Goal: Information Seeking & Learning: Learn about a topic

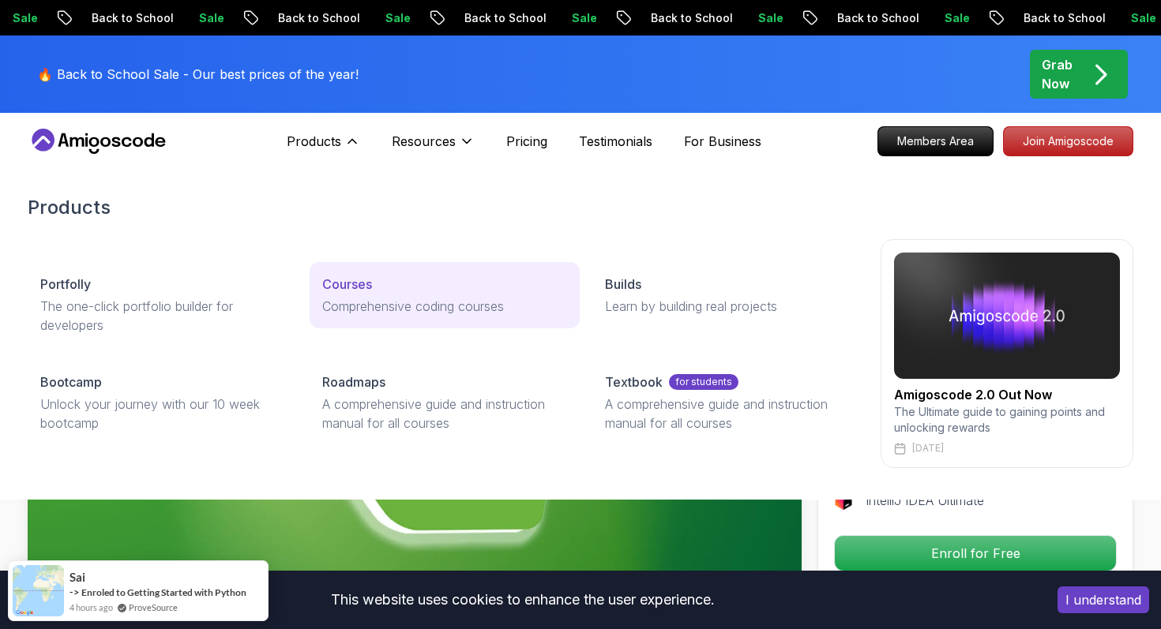
click at [346, 290] on p "Courses" at bounding box center [347, 284] width 50 height 19
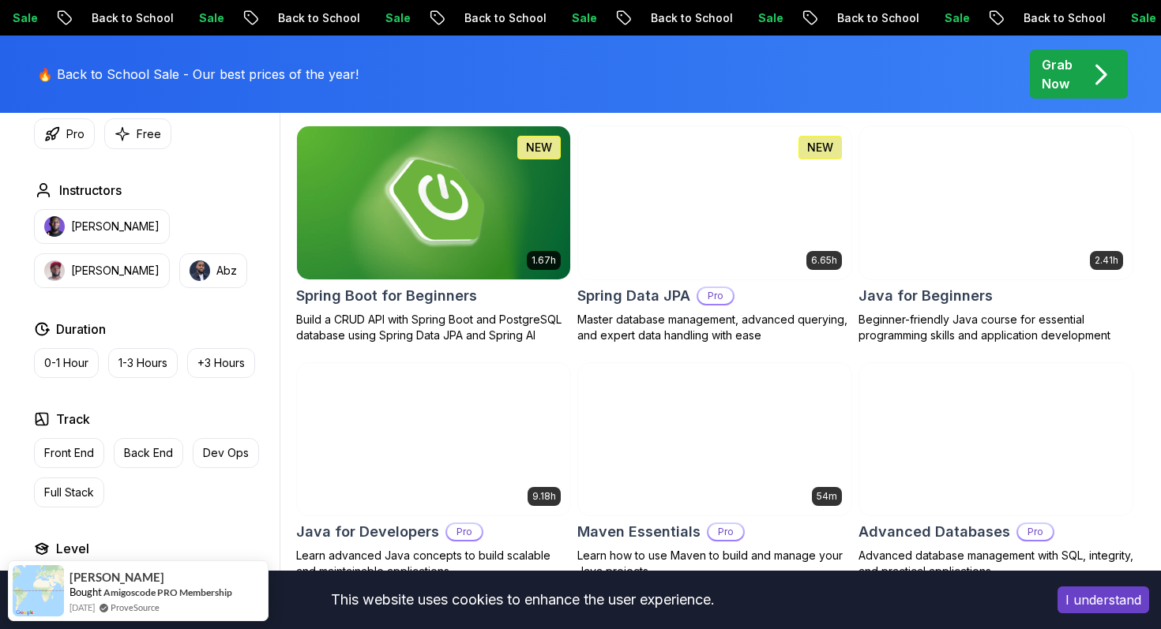
scroll to position [737, 0]
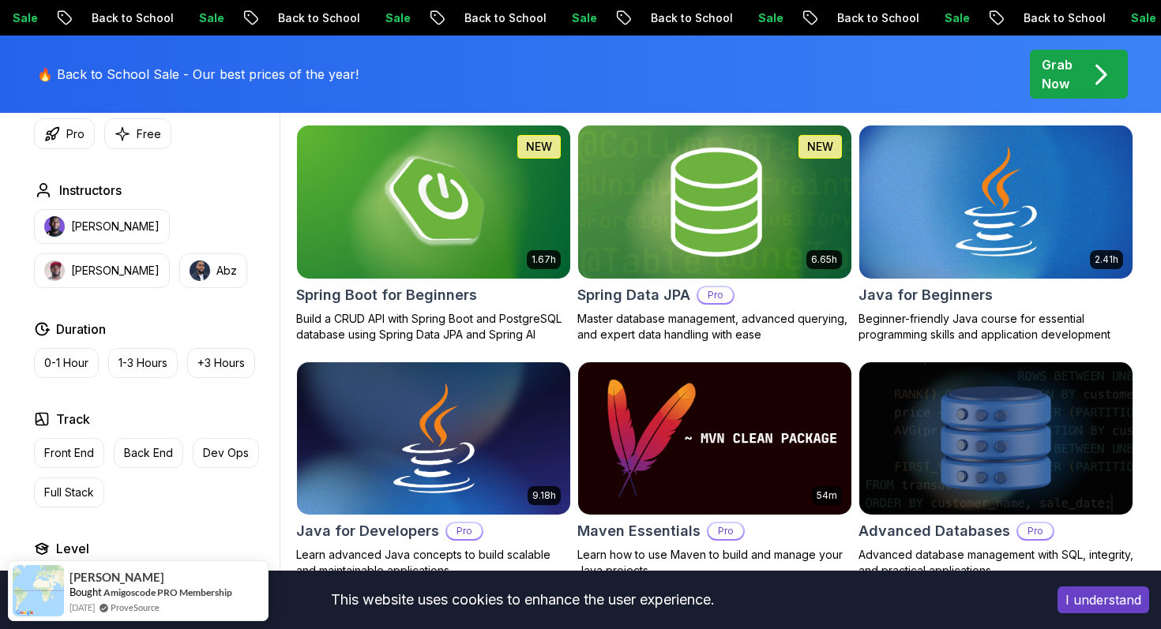
click at [779, 307] on div "6.65h NEW Spring Data JPA Pro Master database management, advanced querying, an…" at bounding box center [714, 234] width 275 height 218
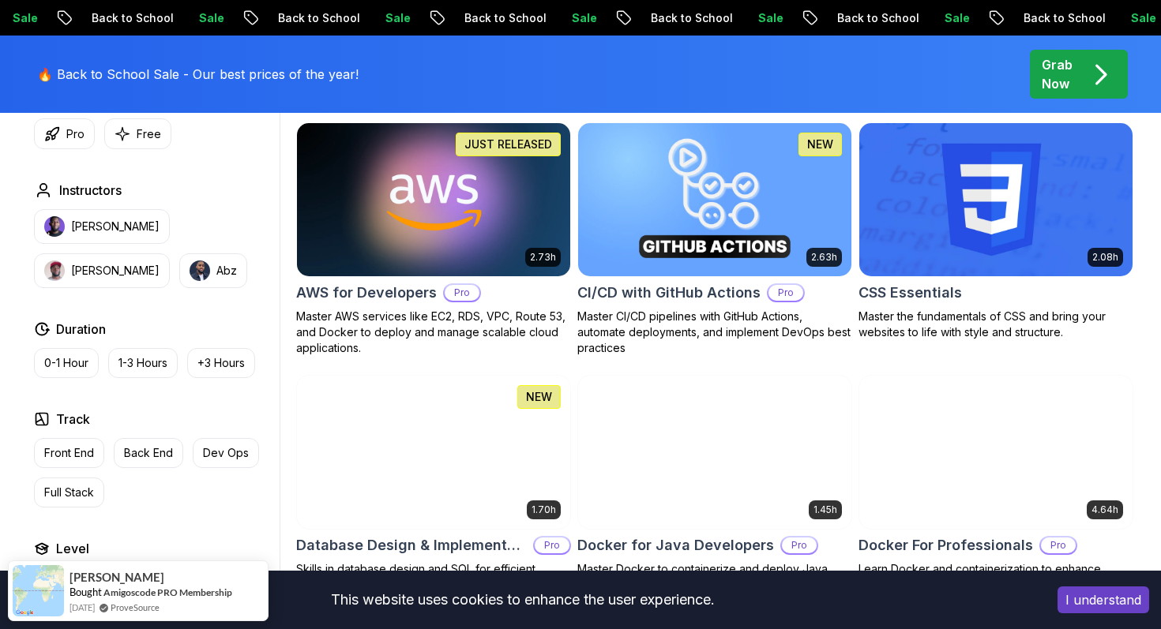
scroll to position [1210, 0]
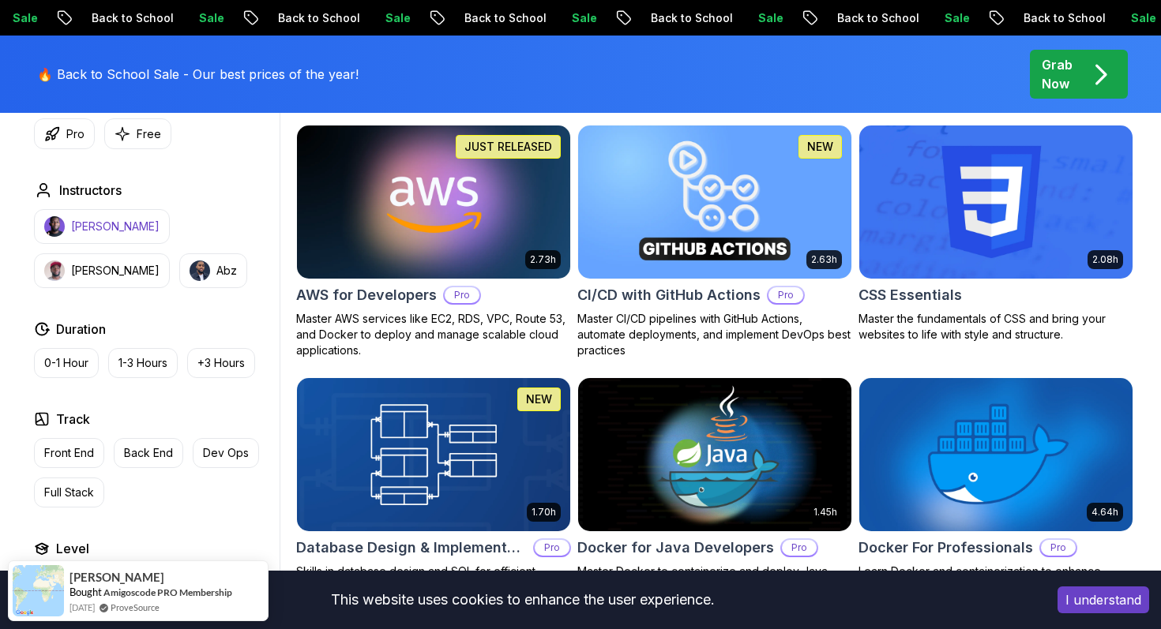
click at [92, 232] on p "[PERSON_NAME]" at bounding box center [115, 227] width 88 height 16
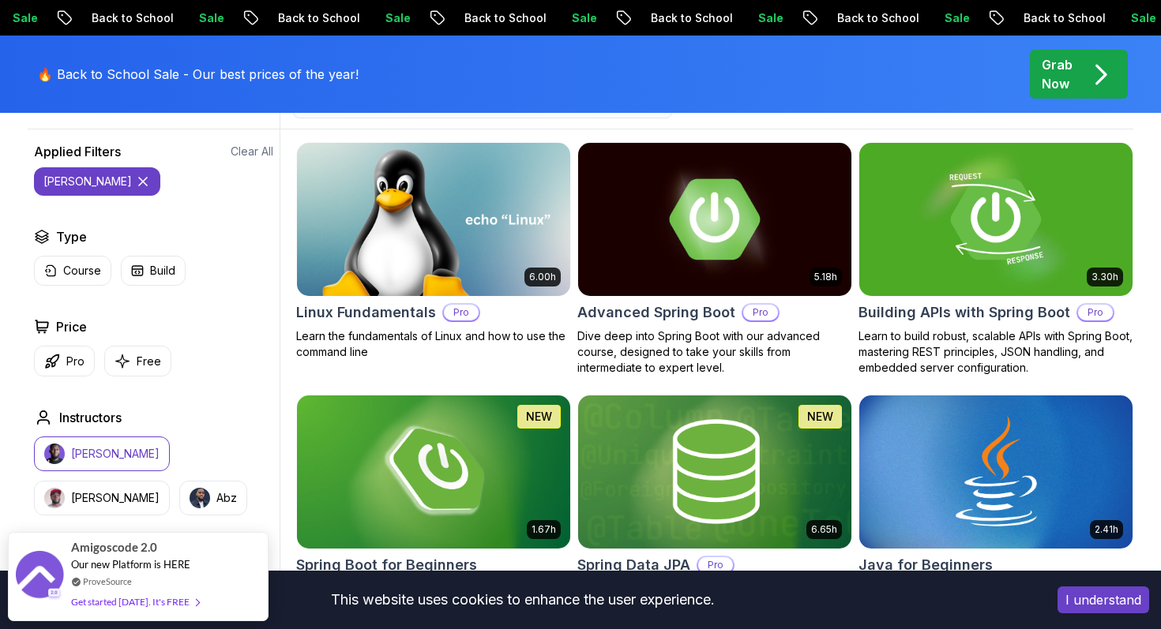
scroll to position [473, 0]
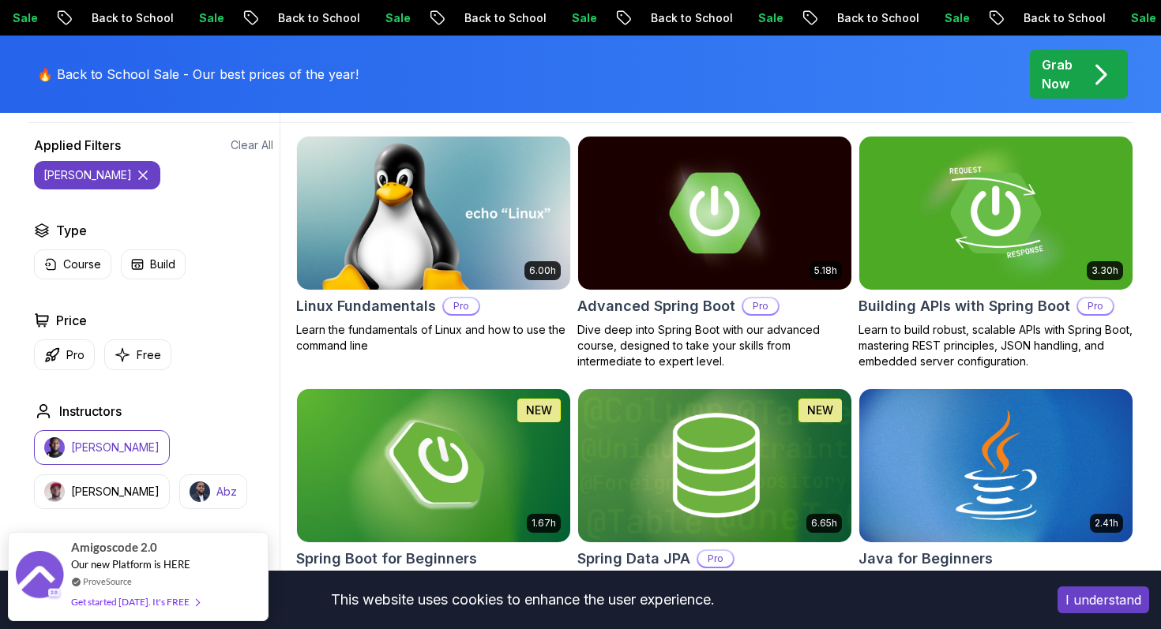
click at [216, 492] on p "Abz" at bounding box center [226, 492] width 21 height 16
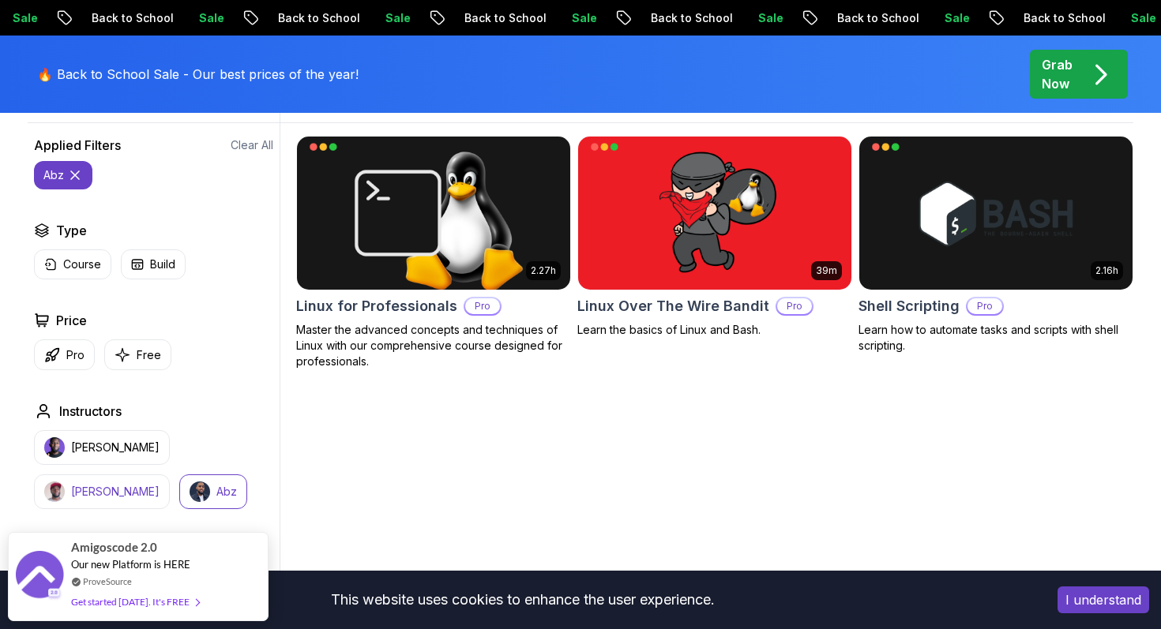
click at [170, 475] on button "[PERSON_NAME]" at bounding box center [102, 492] width 136 height 35
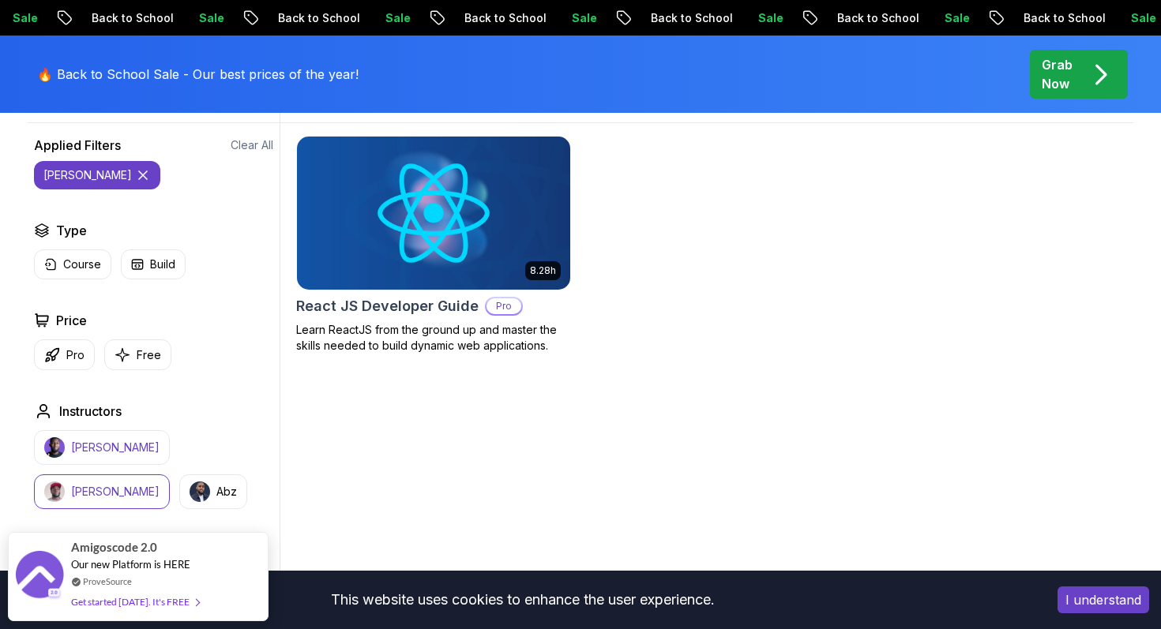
click at [96, 450] on p "[PERSON_NAME]" at bounding box center [115, 448] width 88 height 16
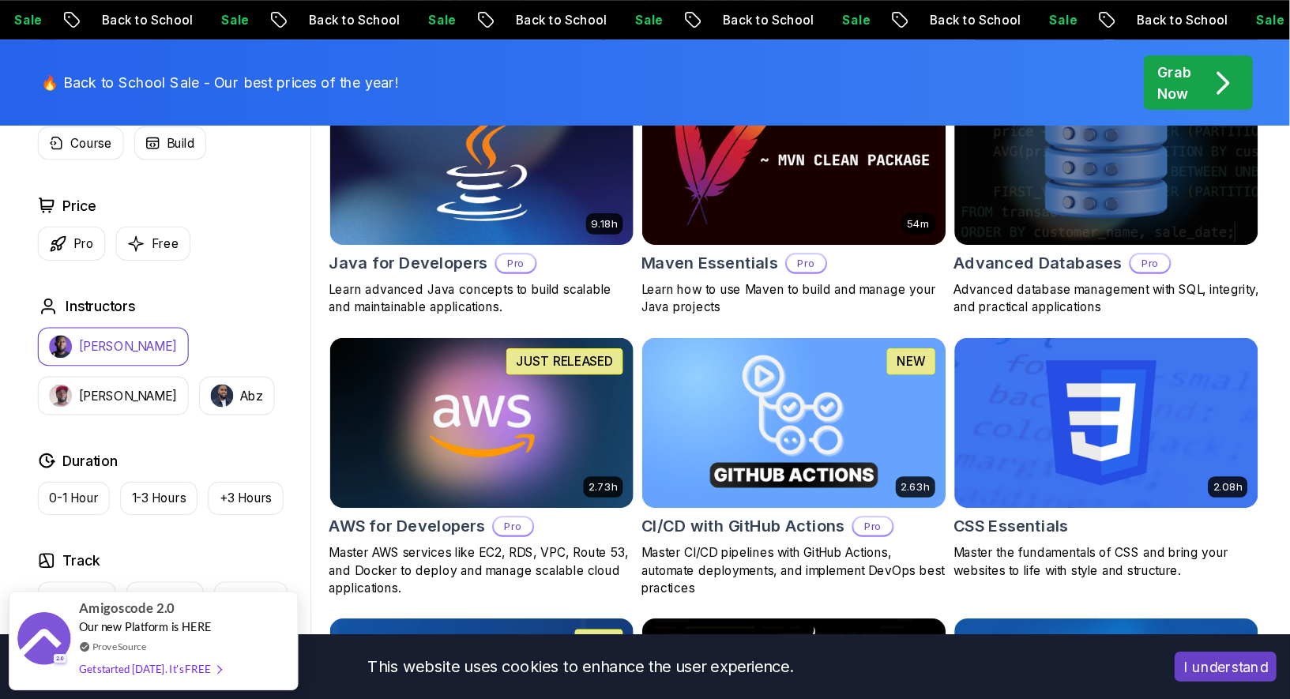
scroll to position [1031, 0]
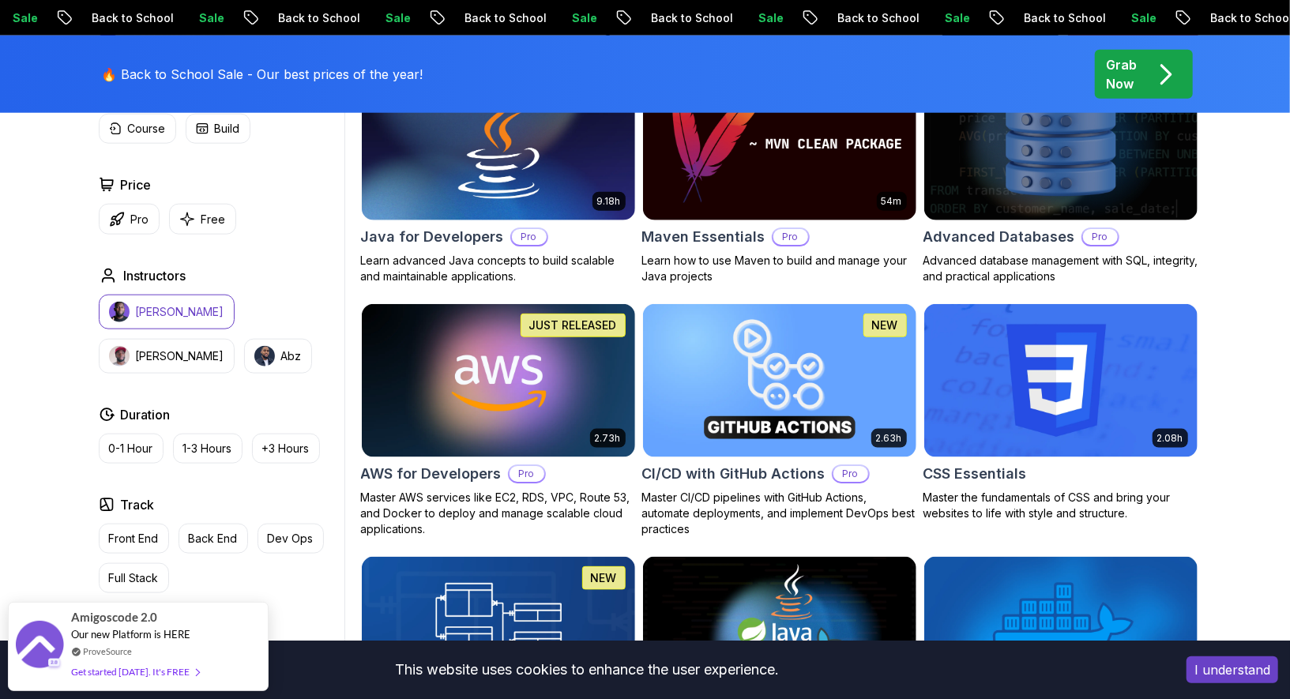
click at [189, 545] on button "Back End" at bounding box center [213, 539] width 70 height 30
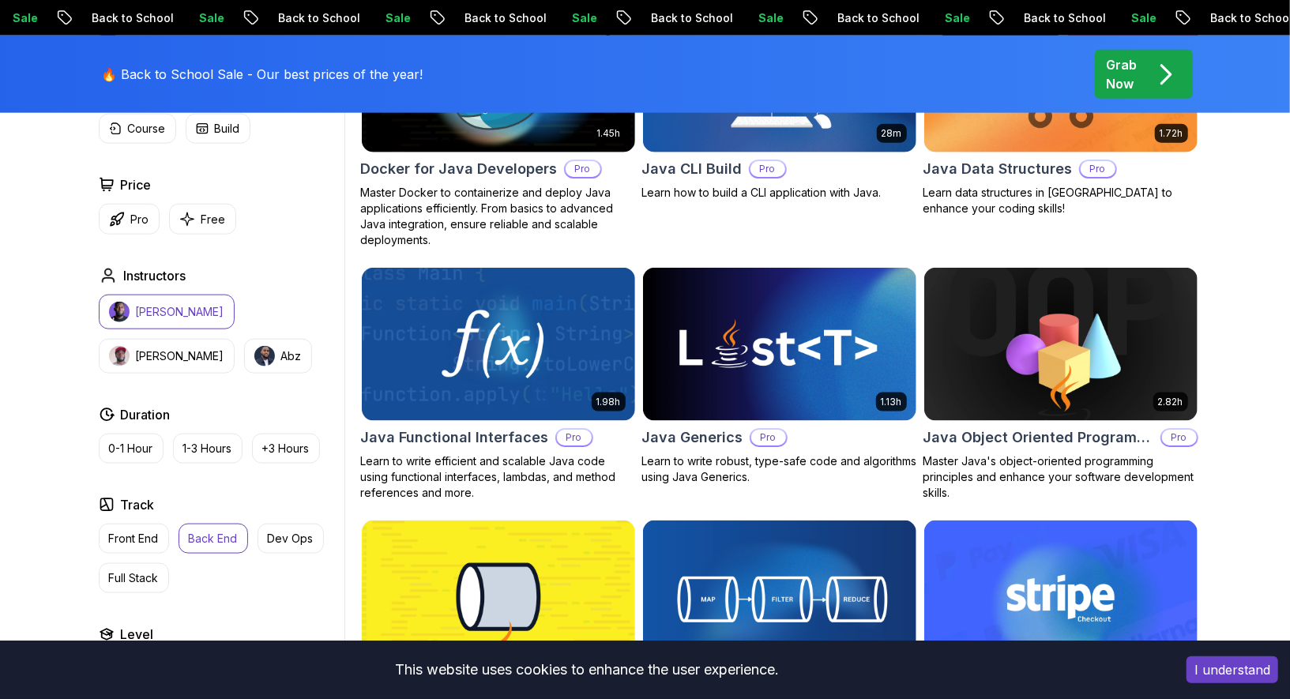
click at [274, 483] on div "Applied Filters Clear All [PERSON_NAME] backend Type Course Build Price Pro Fre…" at bounding box center [218, 341] width 252 height 683
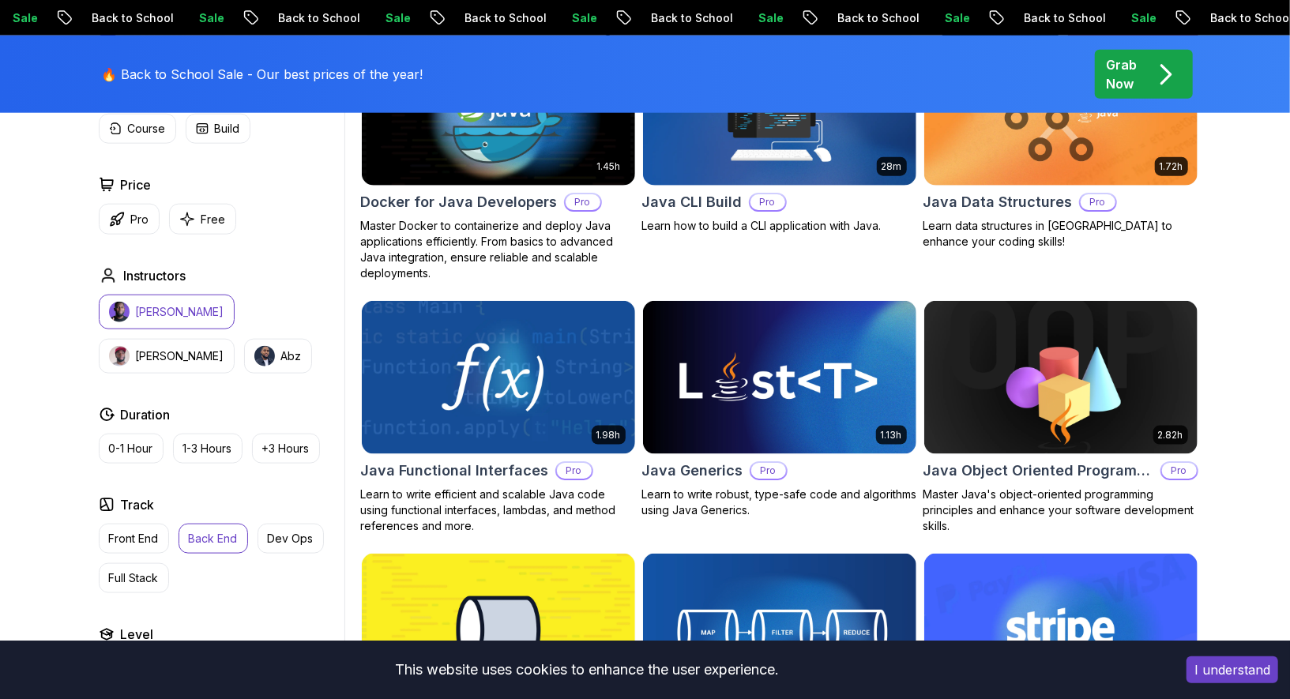
scroll to position [1049, 0]
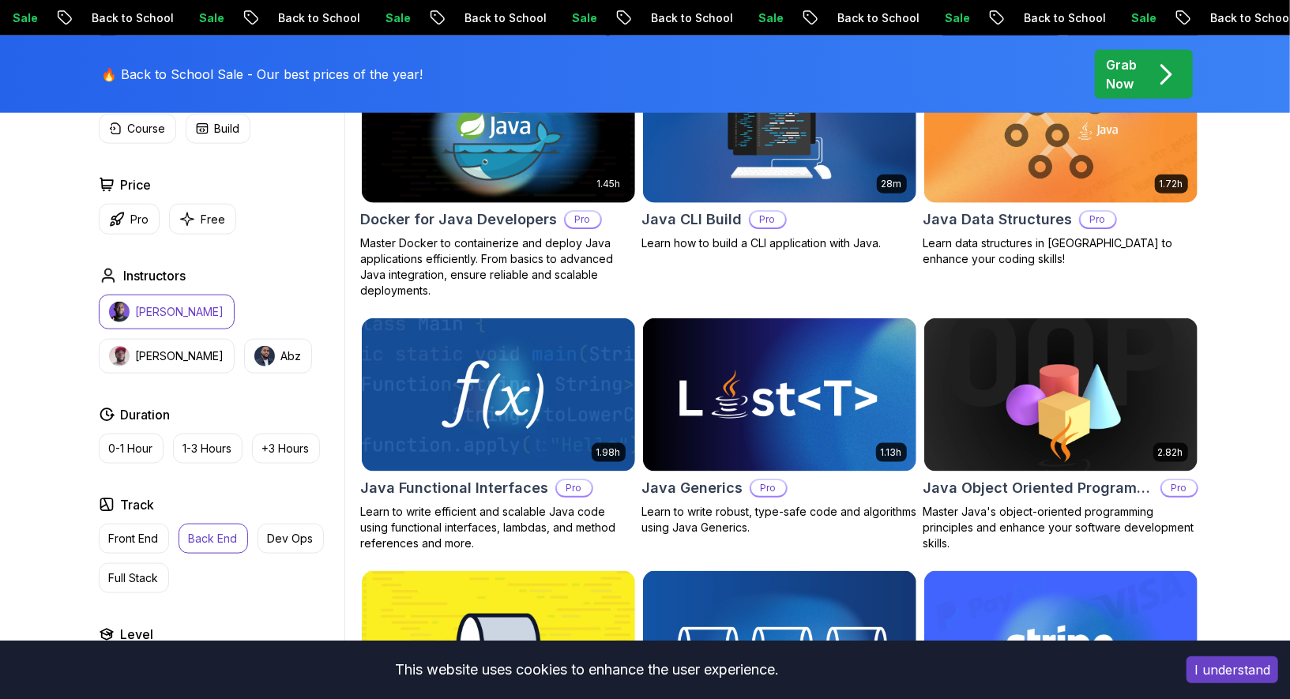
drag, startPoint x: 274, startPoint y: 483, endPoint x: 273, endPoint y: 468, distance: 15.8
click at [273, 468] on div "Applied Filters Clear All [PERSON_NAME] backend Type Course Build Price Pro Fre…" at bounding box center [218, 341] width 252 height 683
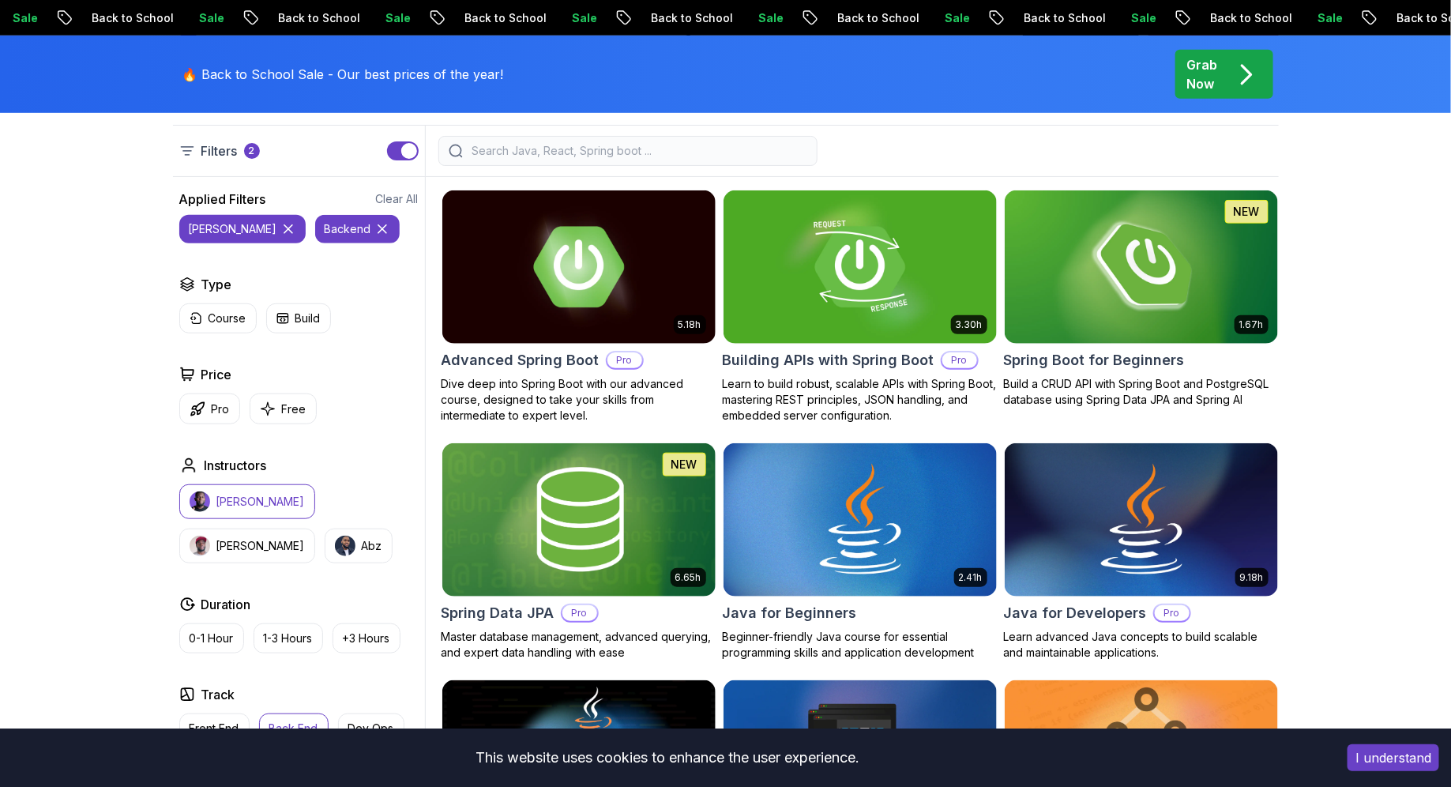
scroll to position [423, 0]
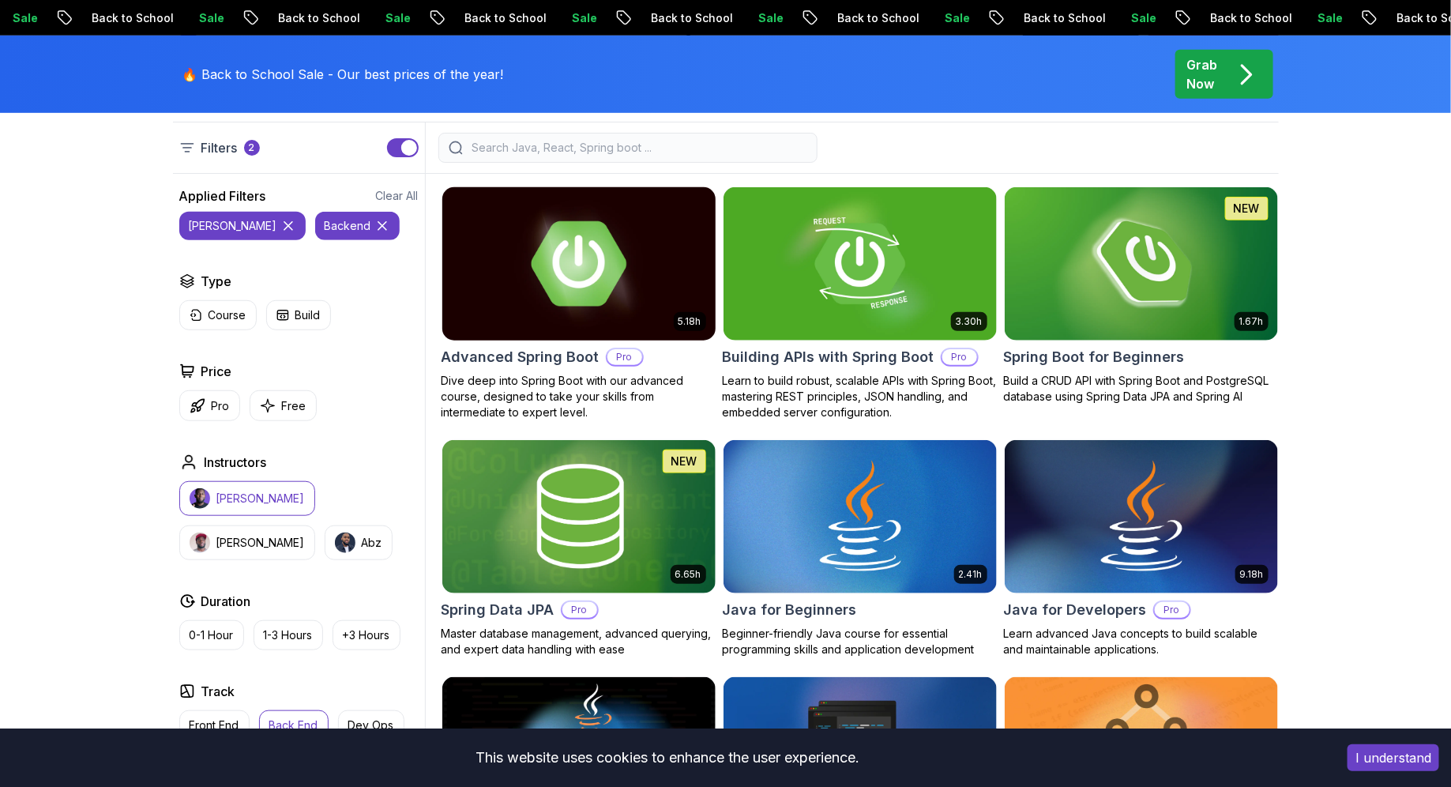
click at [690, 373] on p "Dive deep into Spring Boot with our advanced course, designed to take your skil…" at bounding box center [579, 396] width 275 height 47
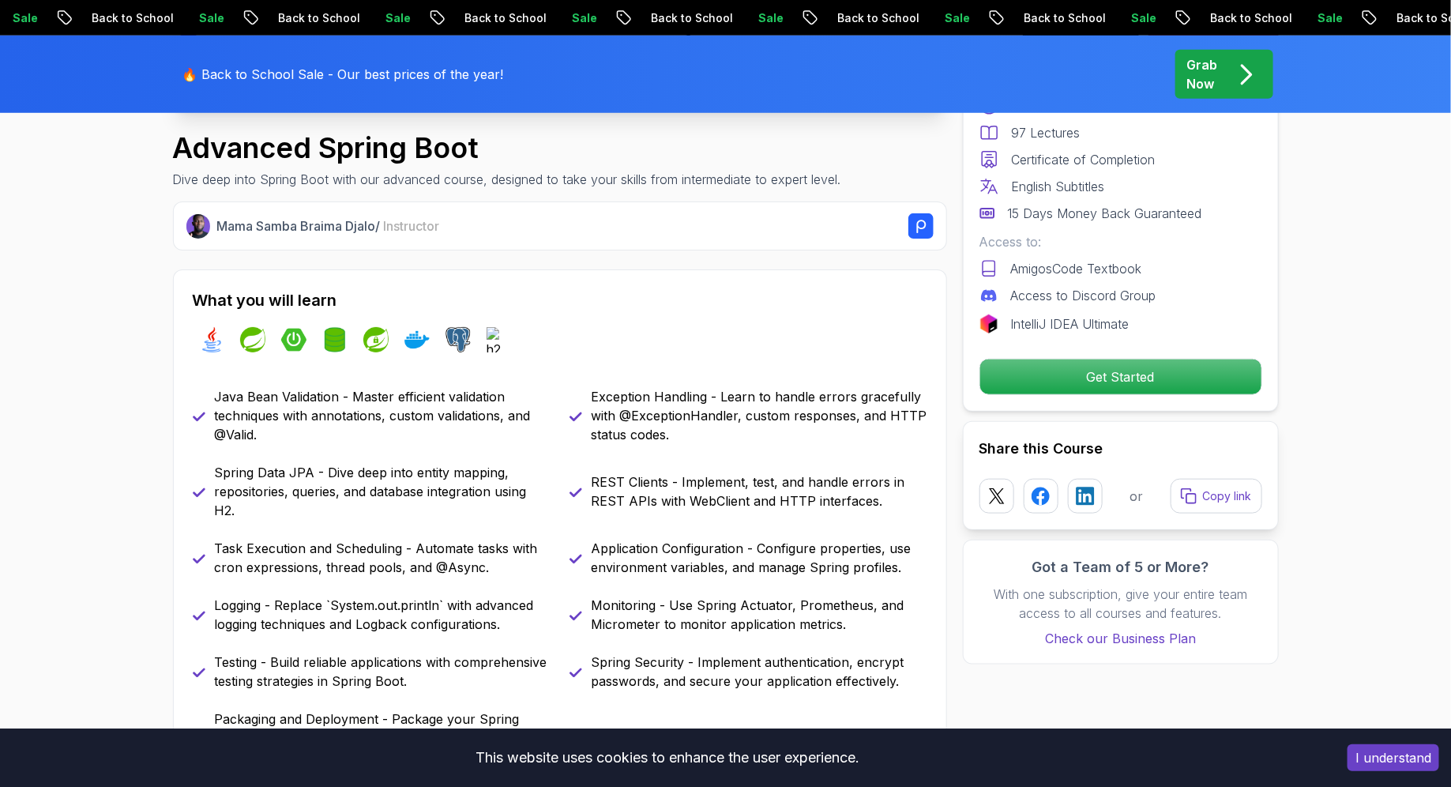
scroll to position [558, 0]
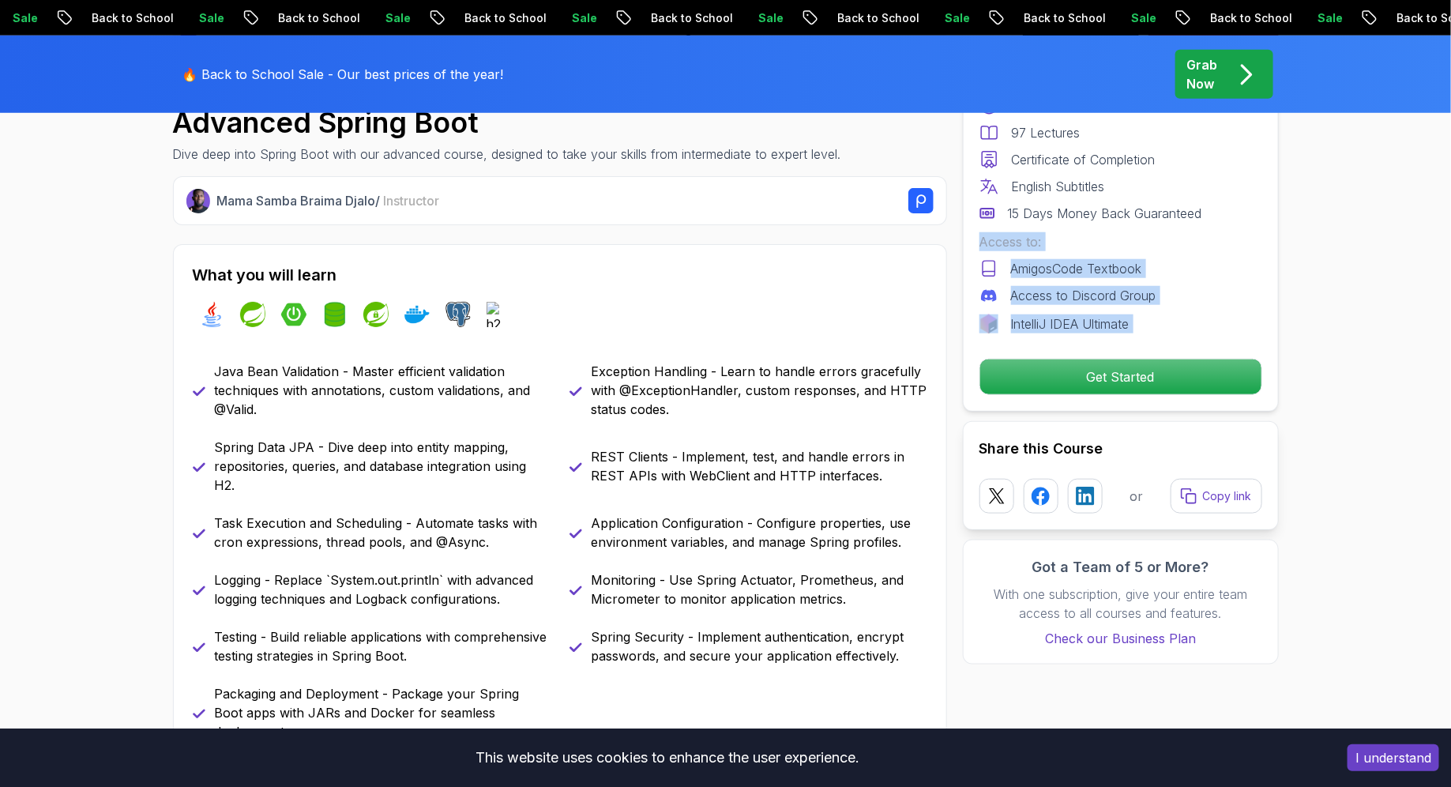
drag, startPoint x: 1242, startPoint y: 224, endPoint x: 1242, endPoint y: 341, distance: 117.7
click at [1160, 341] on div "Pro Course Includes: 5.18 Hours 97 Lectures Certificate of Completion English S…" at bounding box center [1121, 208] width 316 height 405
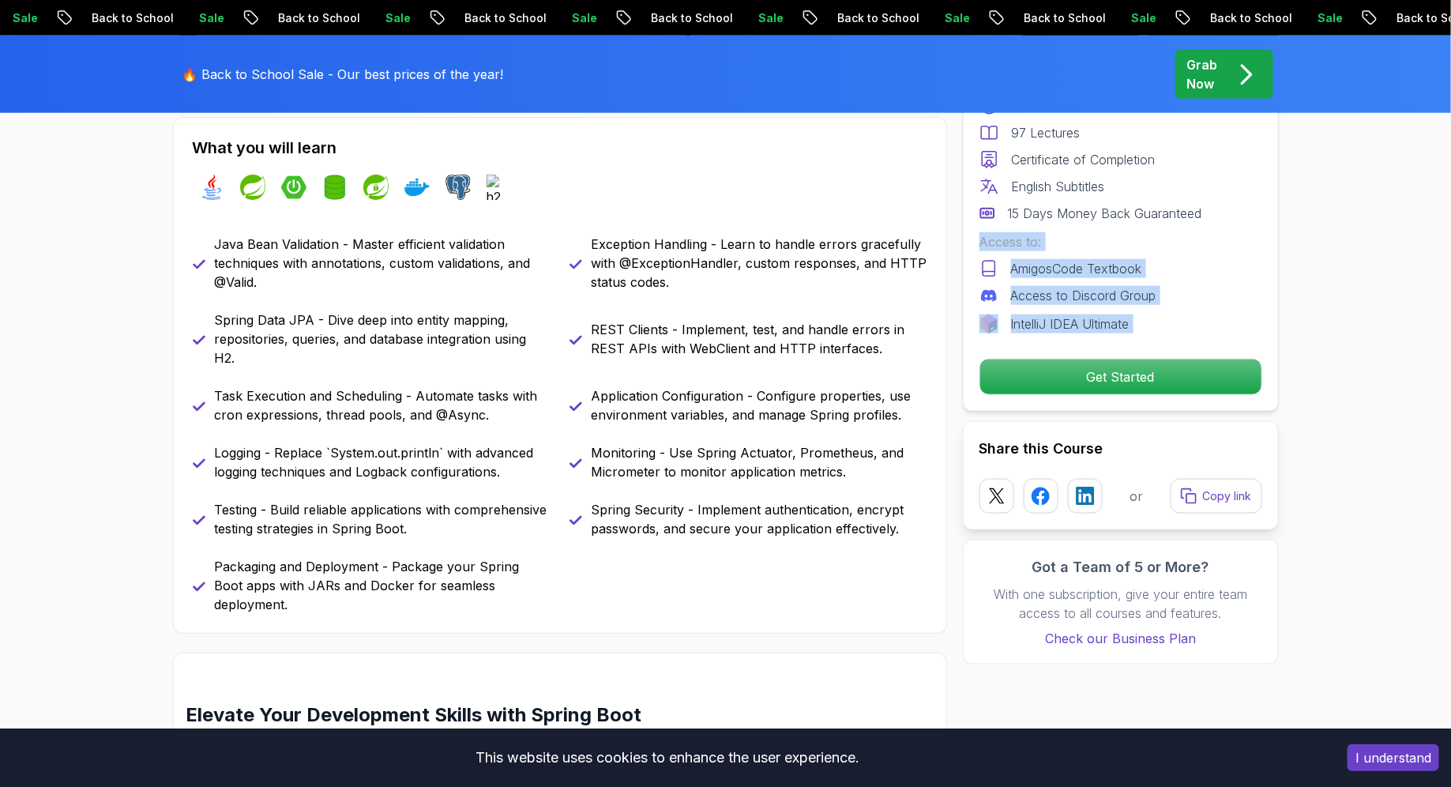
scroll to position [684, 0]
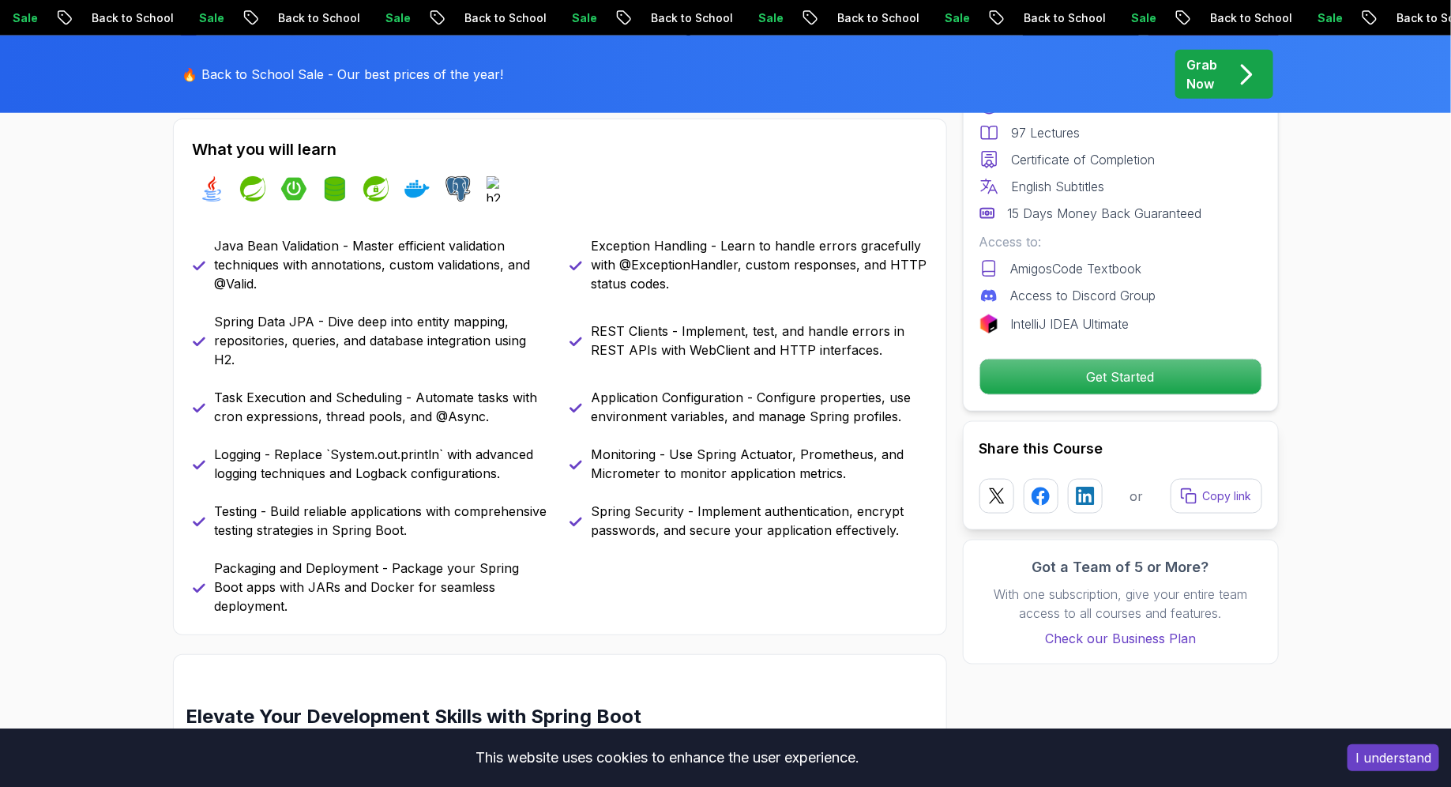
click at [743, 285] on p "Exception Handling - Learn to handle errors gracefully with @ExceptionHandler, …" at bounding box center [760, 264] width 336 height 57
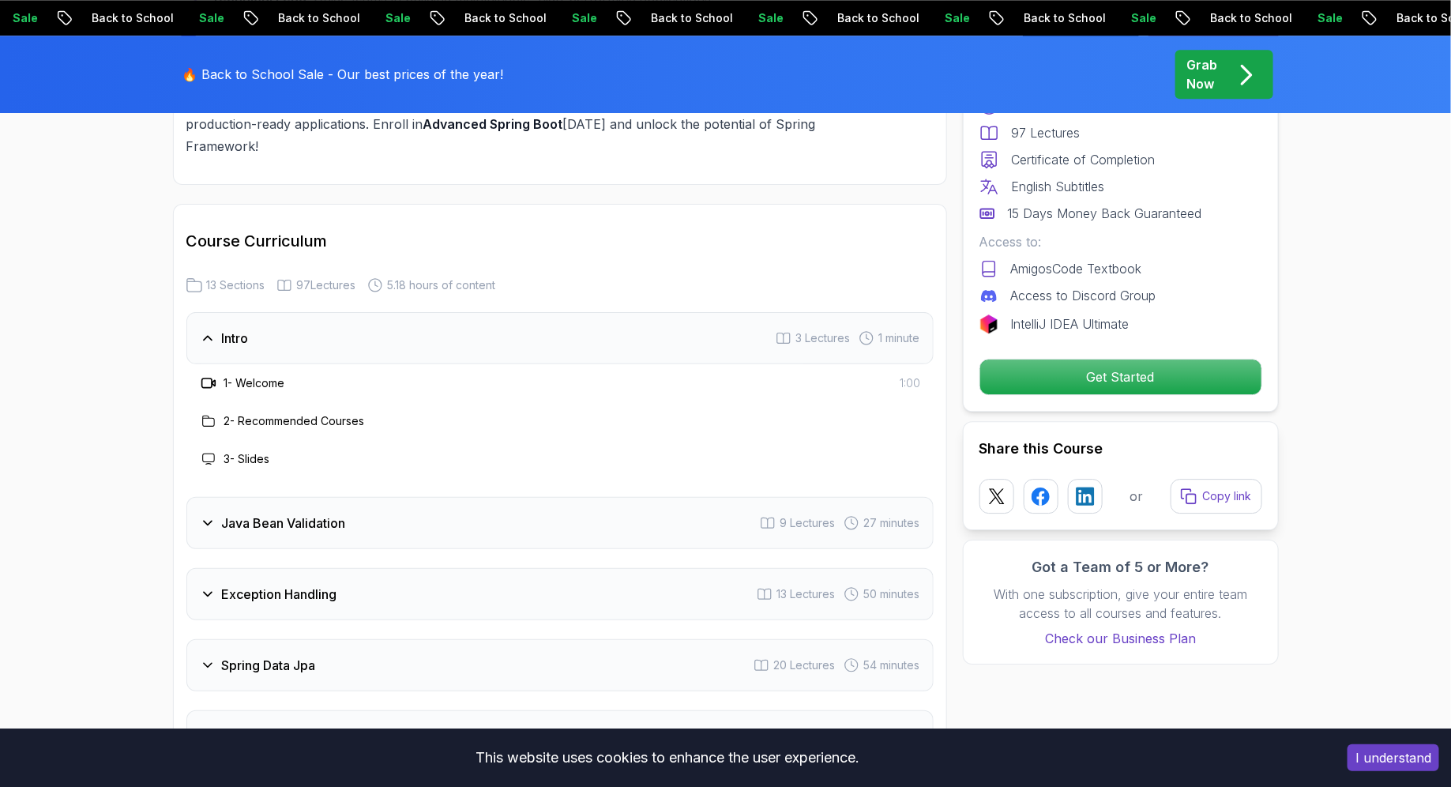
scroll to position [2023, 0]
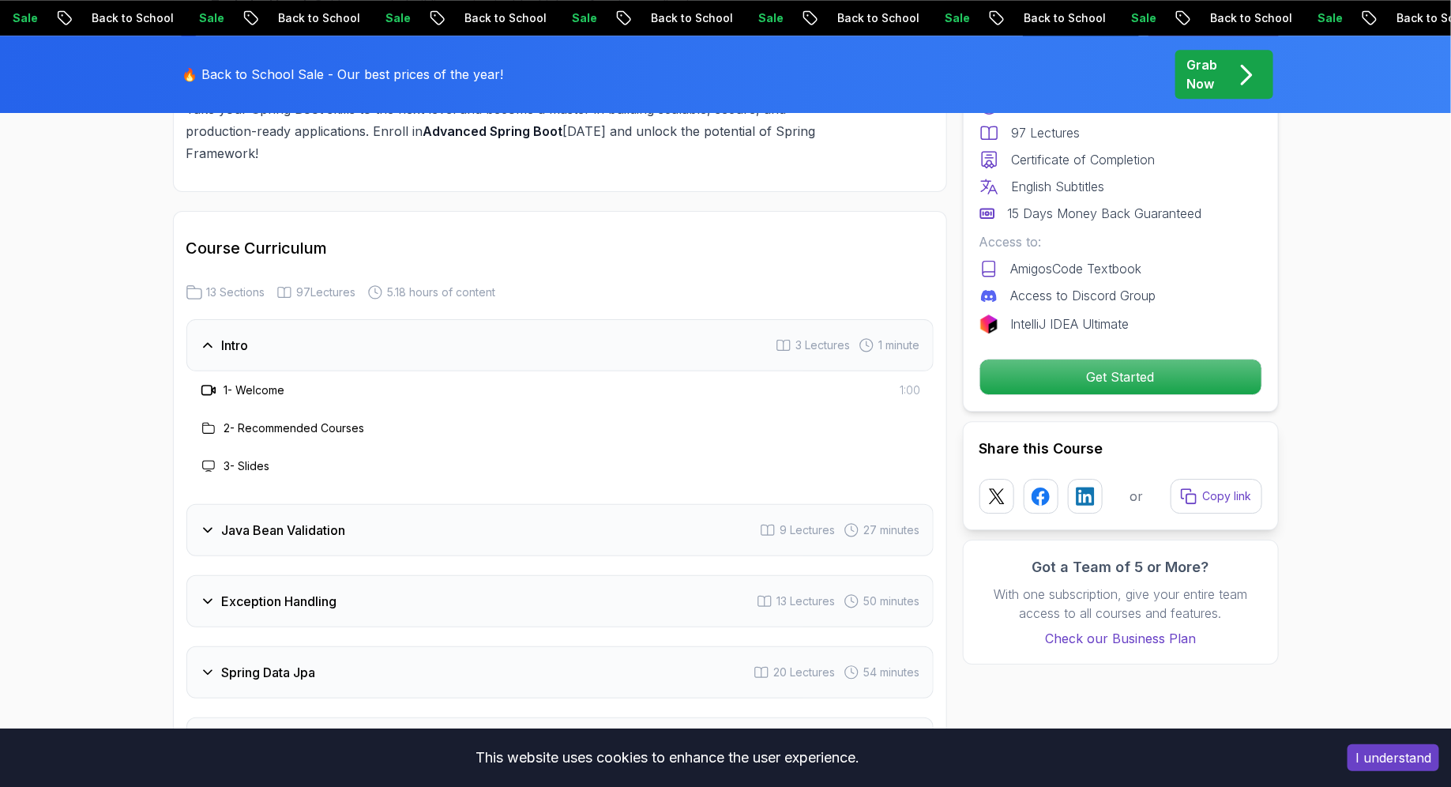
click at [206, 382] on icon at bounding box center [209, 390] width 16 height 16
click at [911, 382] on span "1:00" at bounding box center [910, 390] width 21 height 16
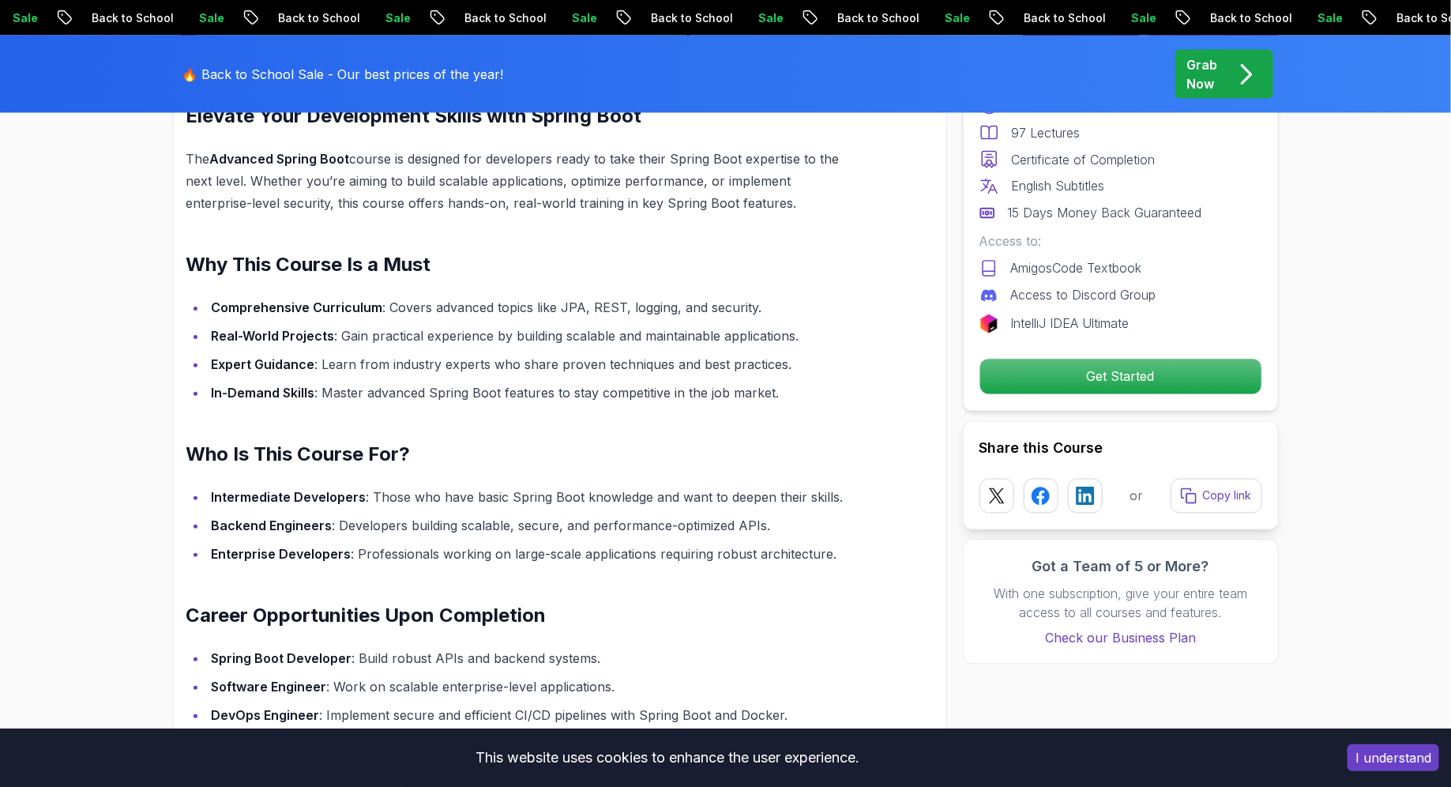
scroll to position [1254, 0]
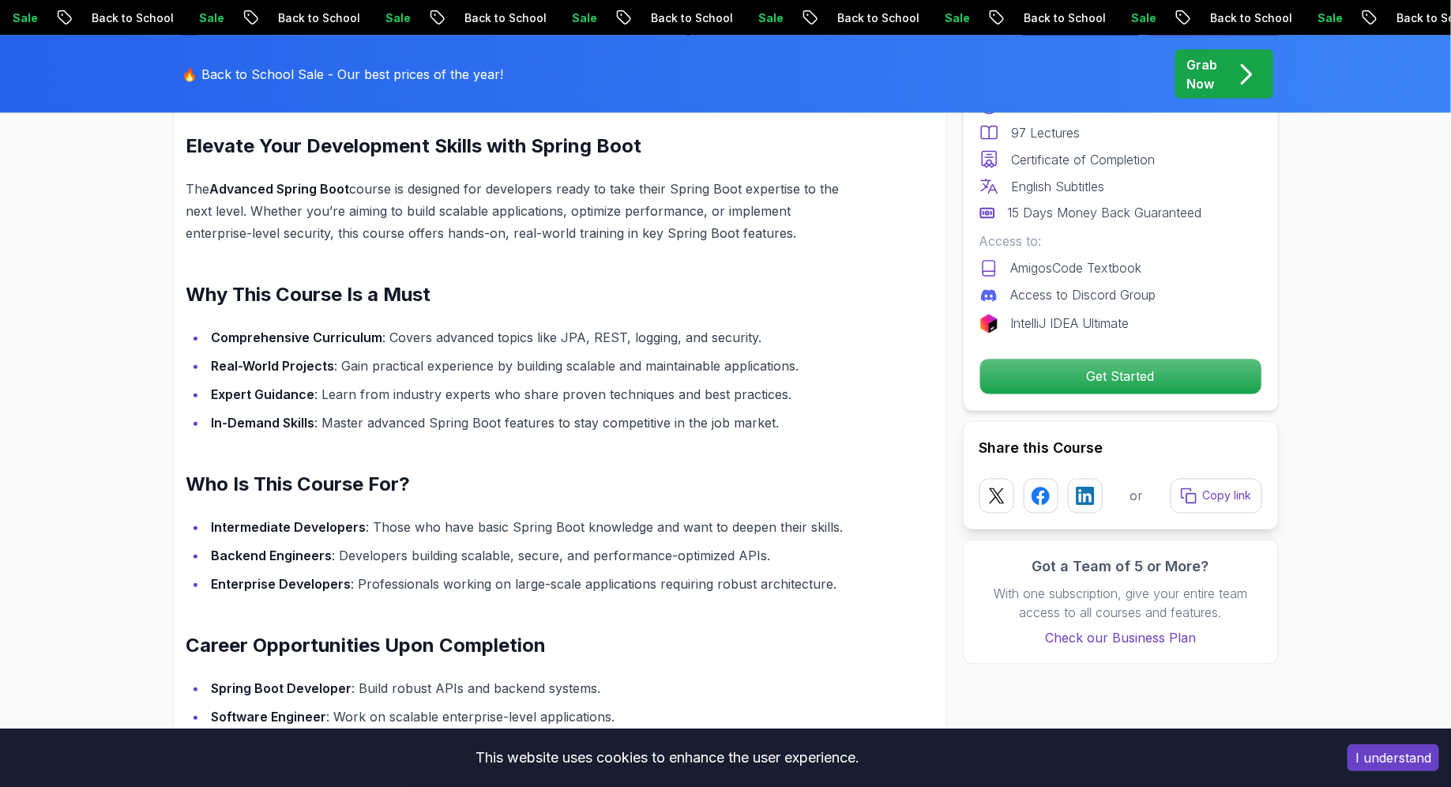
click at [1160, 80] on p "Grab Now" at bounding box center [1202, 74] width 31 height 38
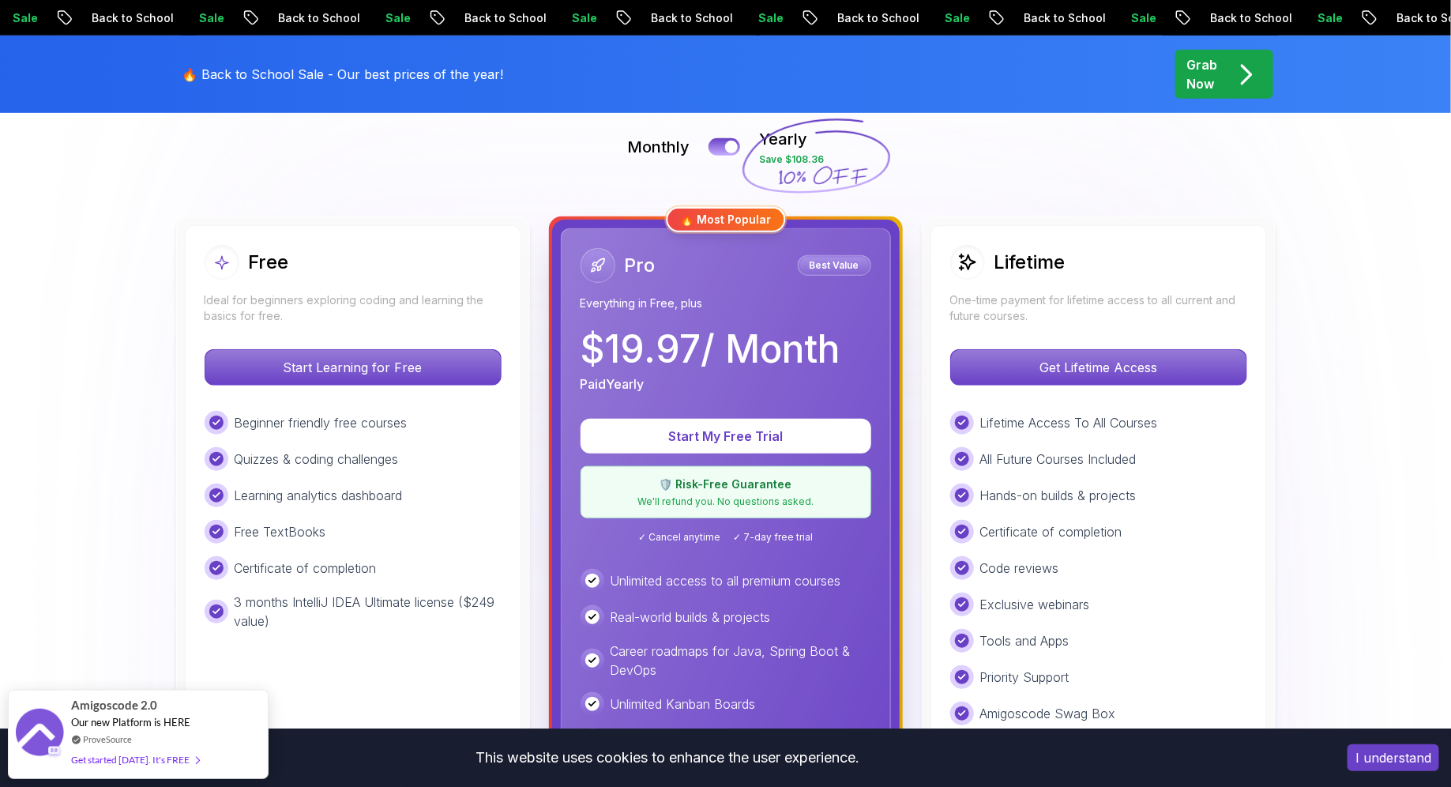
scroll to position [359, 0]
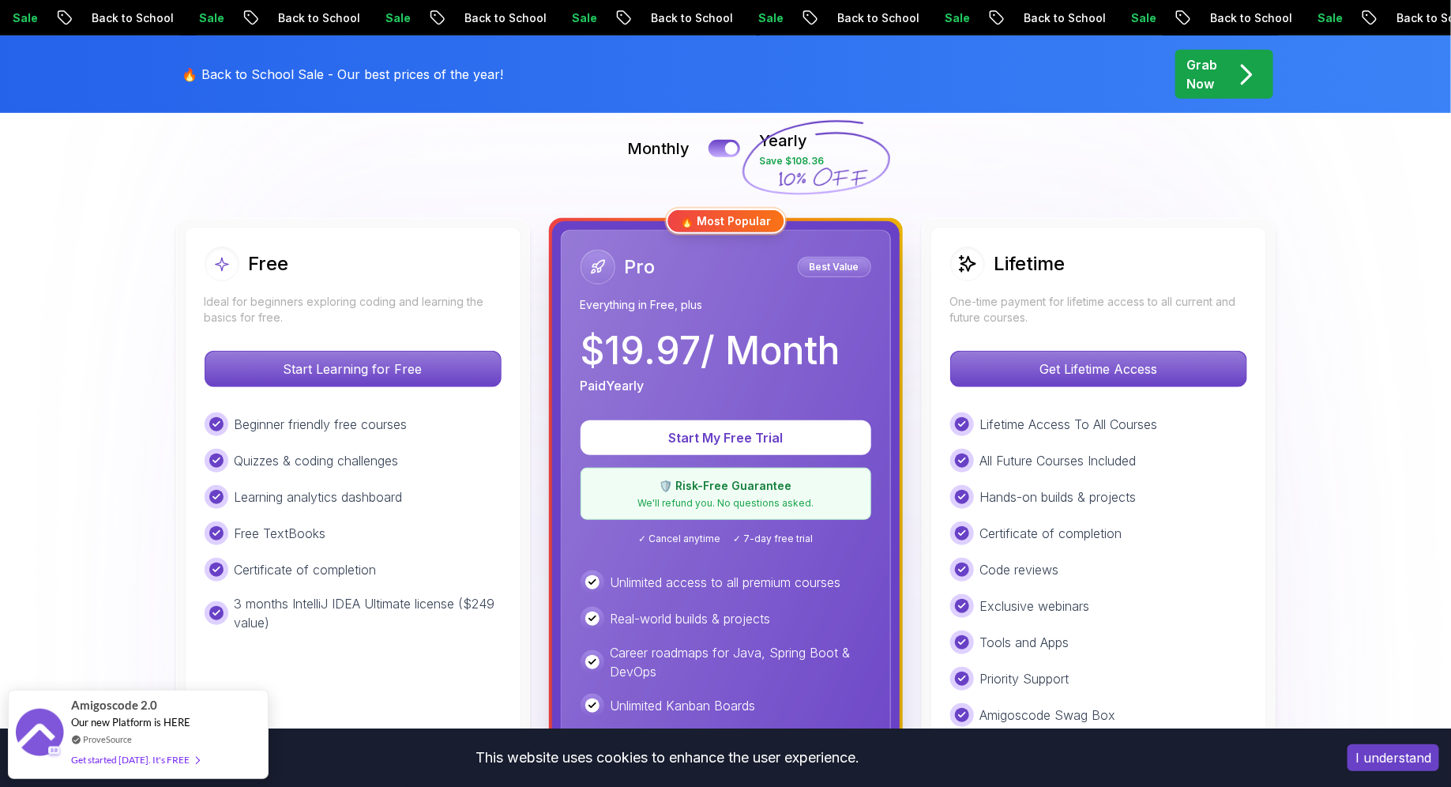
click at [1042, 310] on p "One-time payment for lifetime access to all current and future courses." at bounding box center [1098, 310] width 297 height 32
click at [1065, 371] on p "Get Lifetime Access" at bounding box center [1098, 368] width 280 height 33
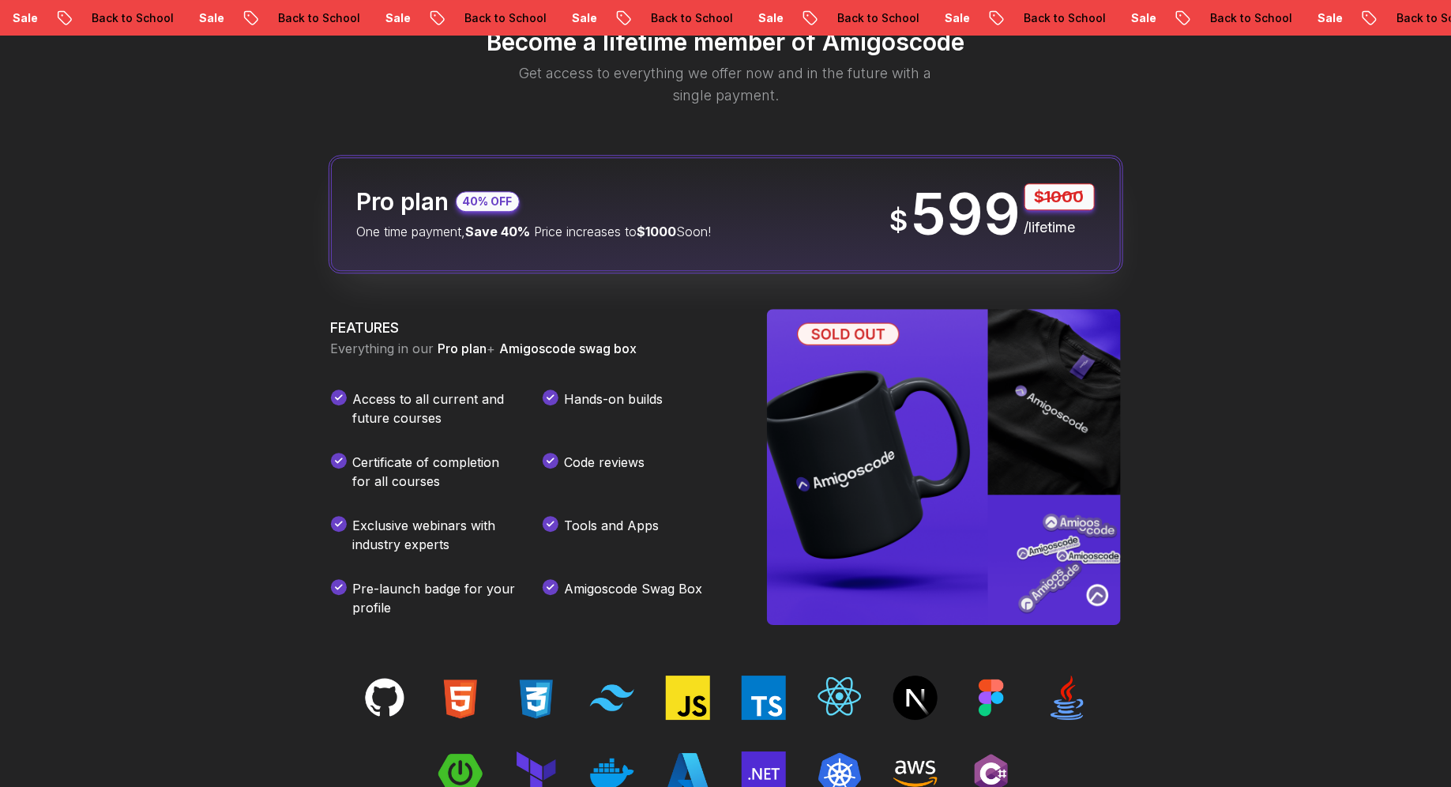
scroll to position [1933, 0]
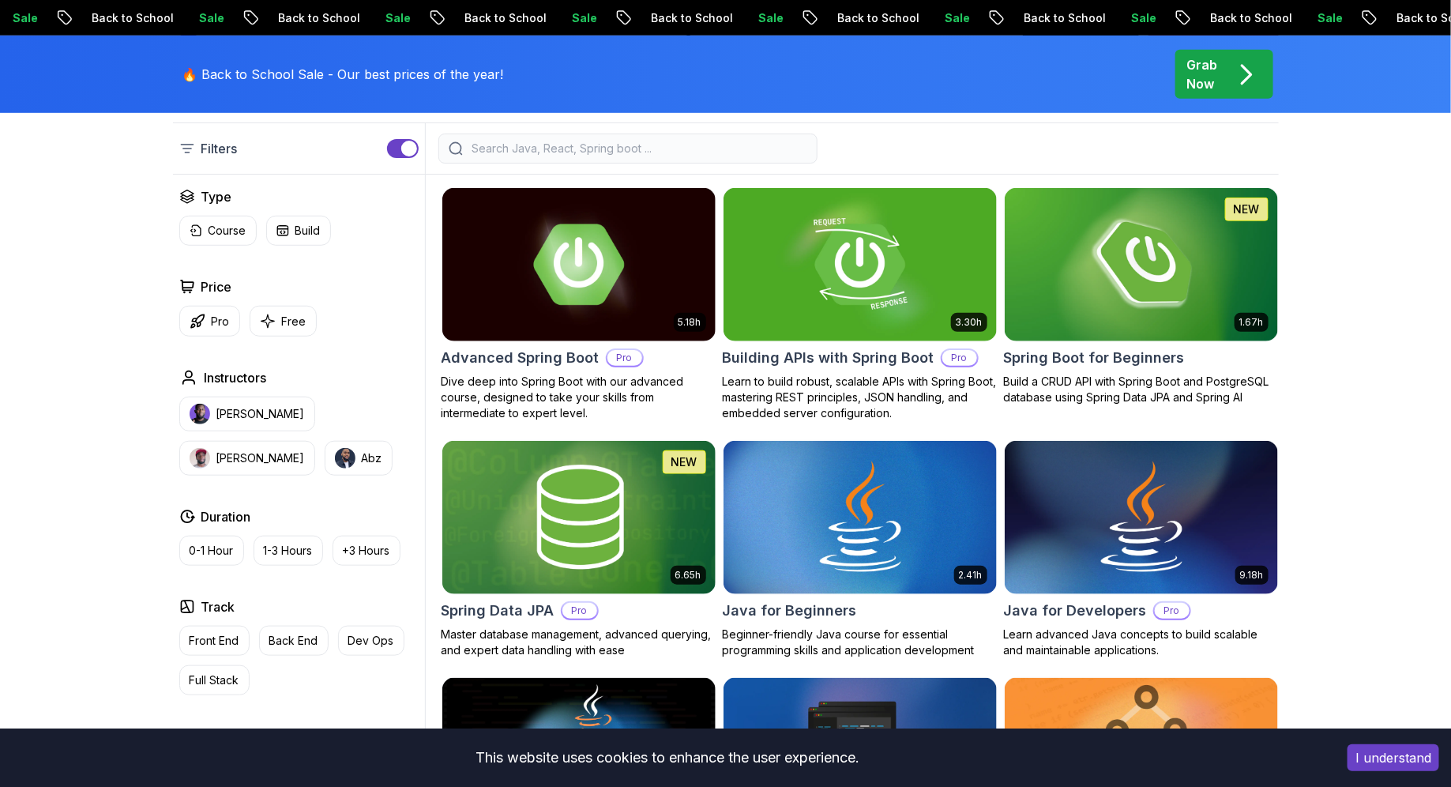
scroll to position [423, 0]
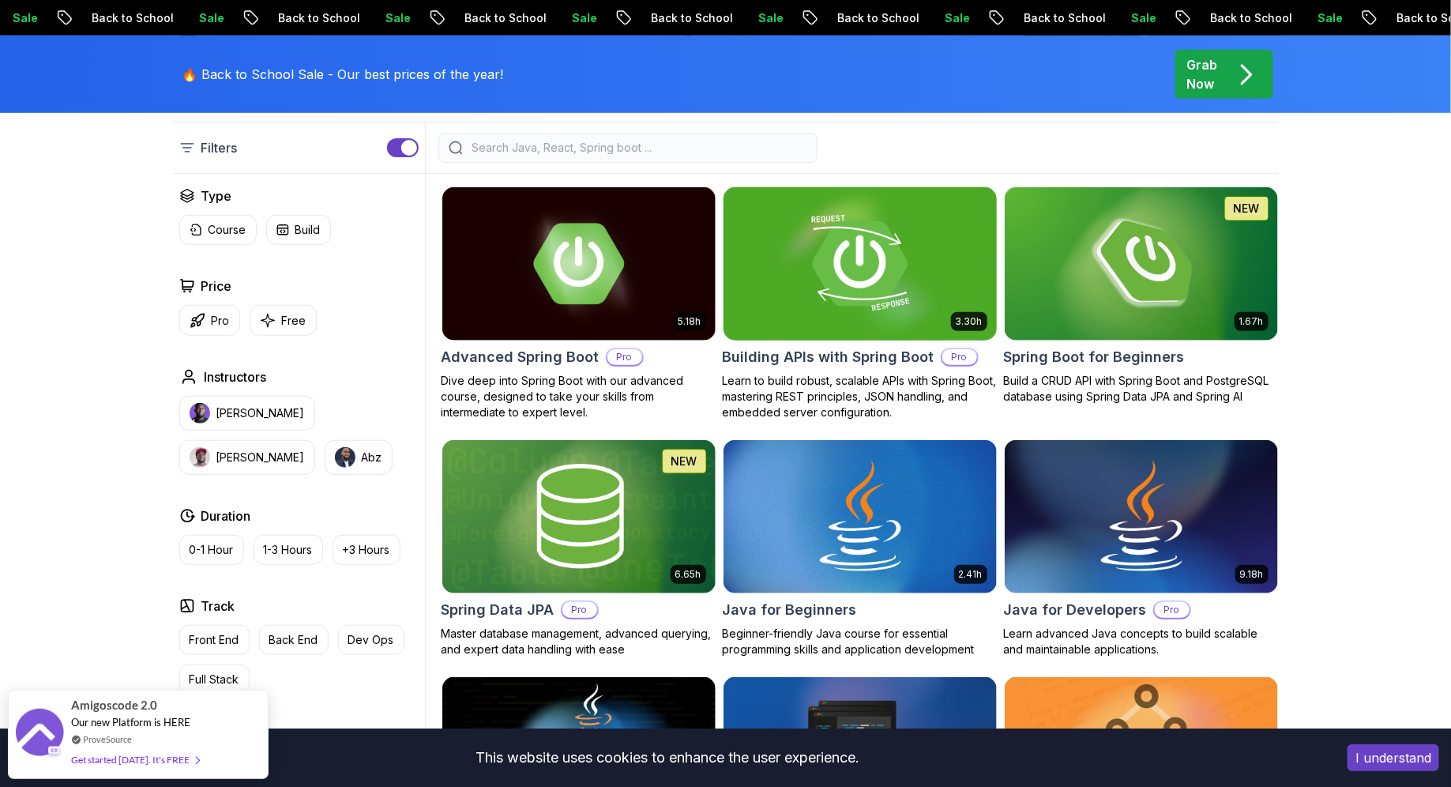
click at [782, 329] on img at bounding box center [859, 263] width 287 height 160
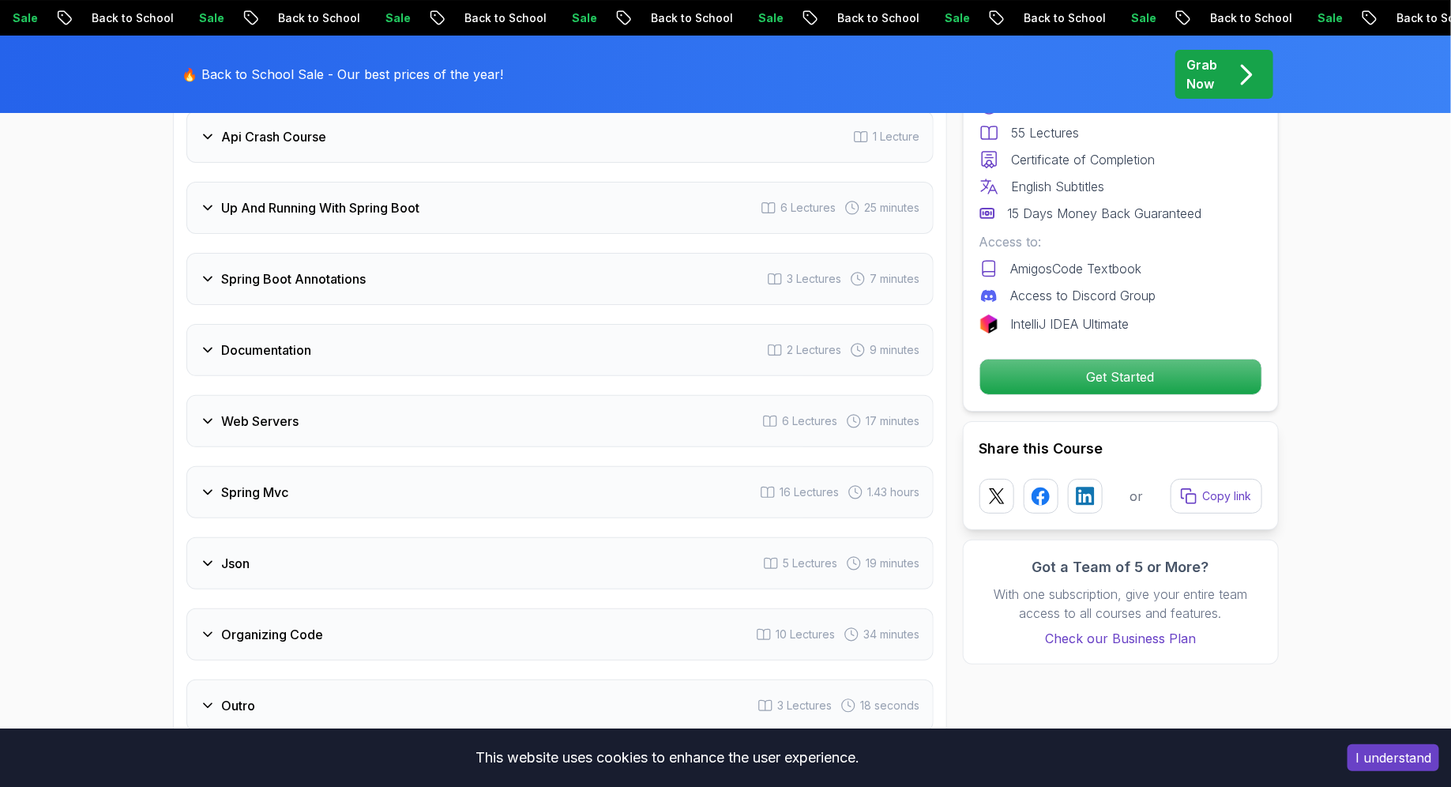
scroll to position [2820, 0]
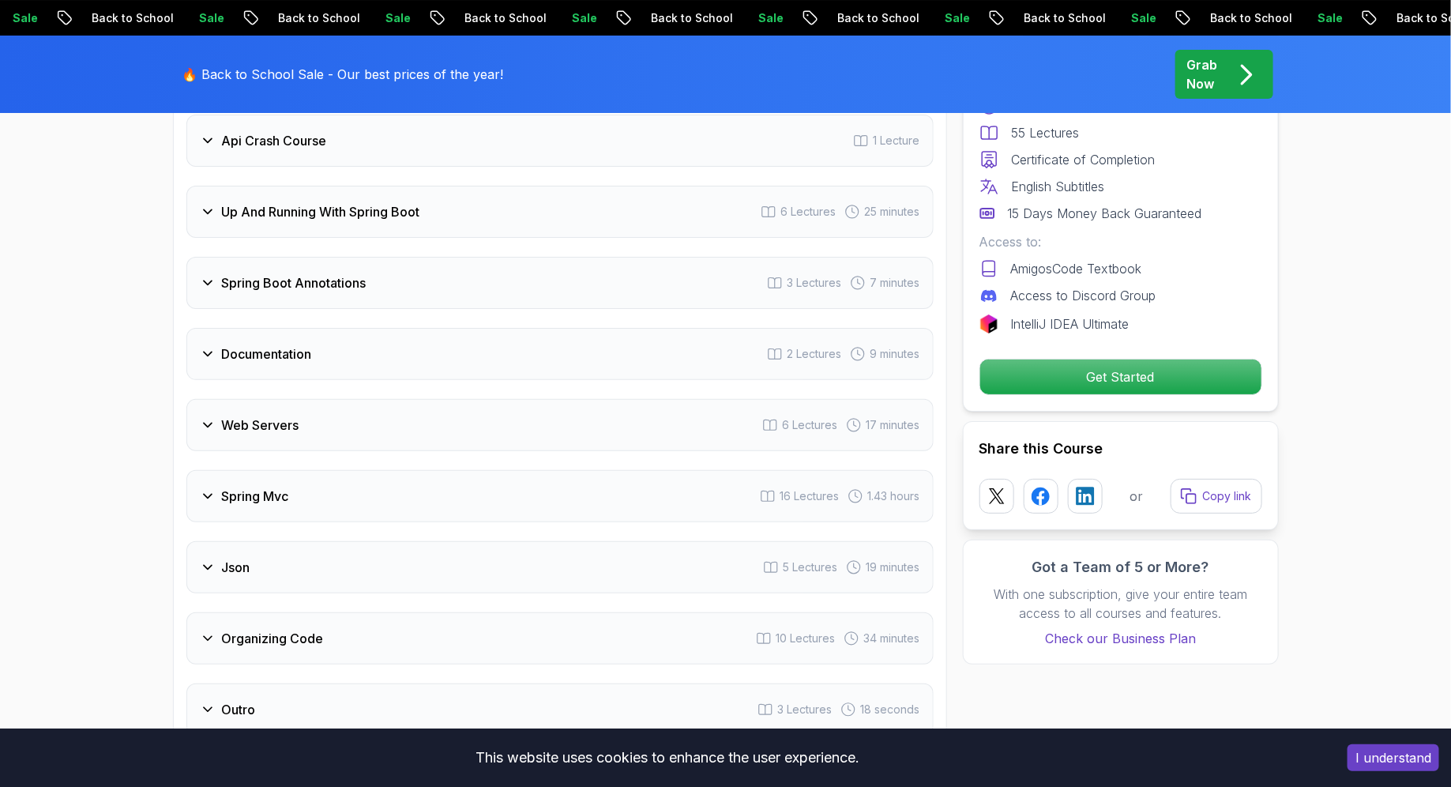
click at [218, 487] on div "Spring Mvc" at bounding box center [244, 496] width 89 height 19
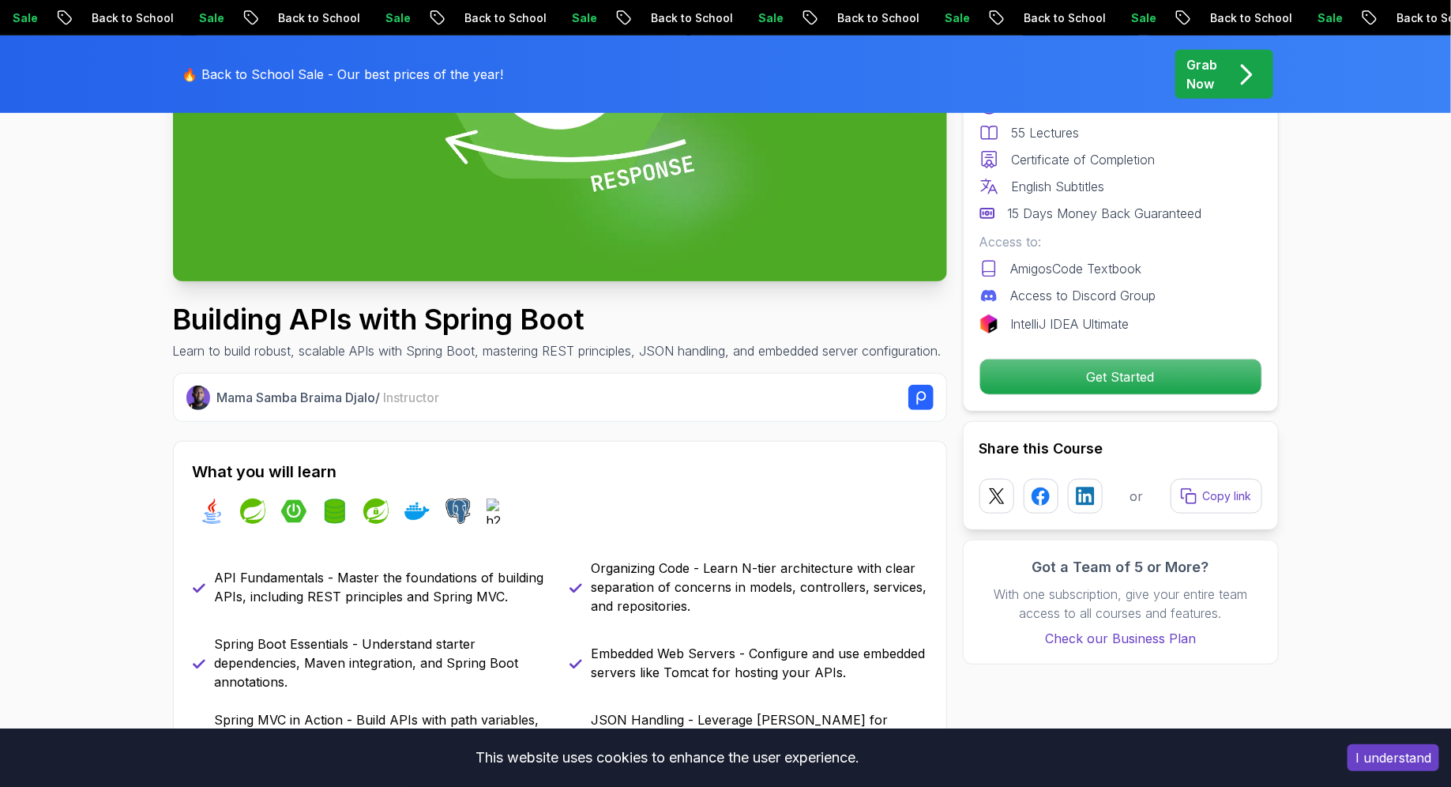
scroll to position [0, 0]
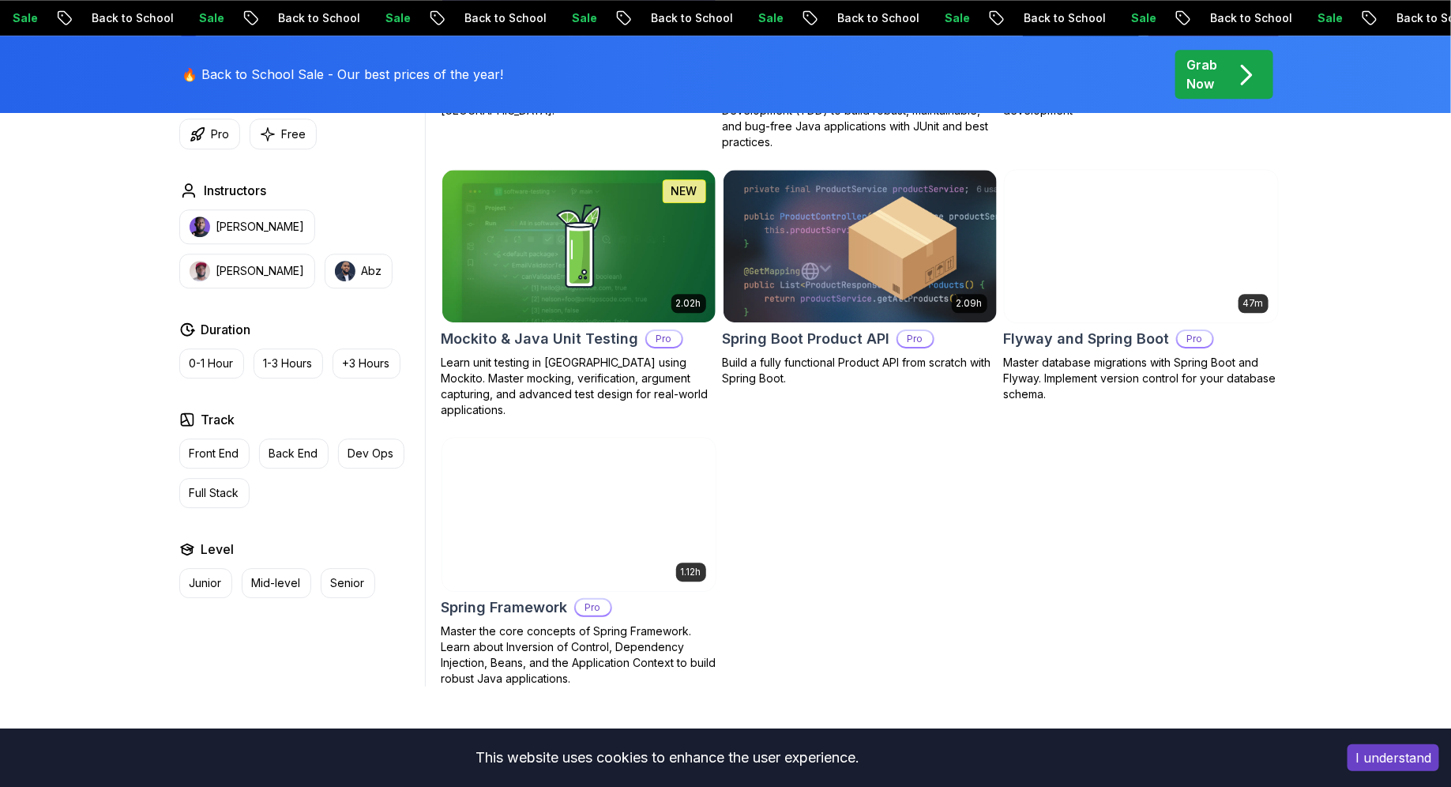
scroll to position [1967, 0]
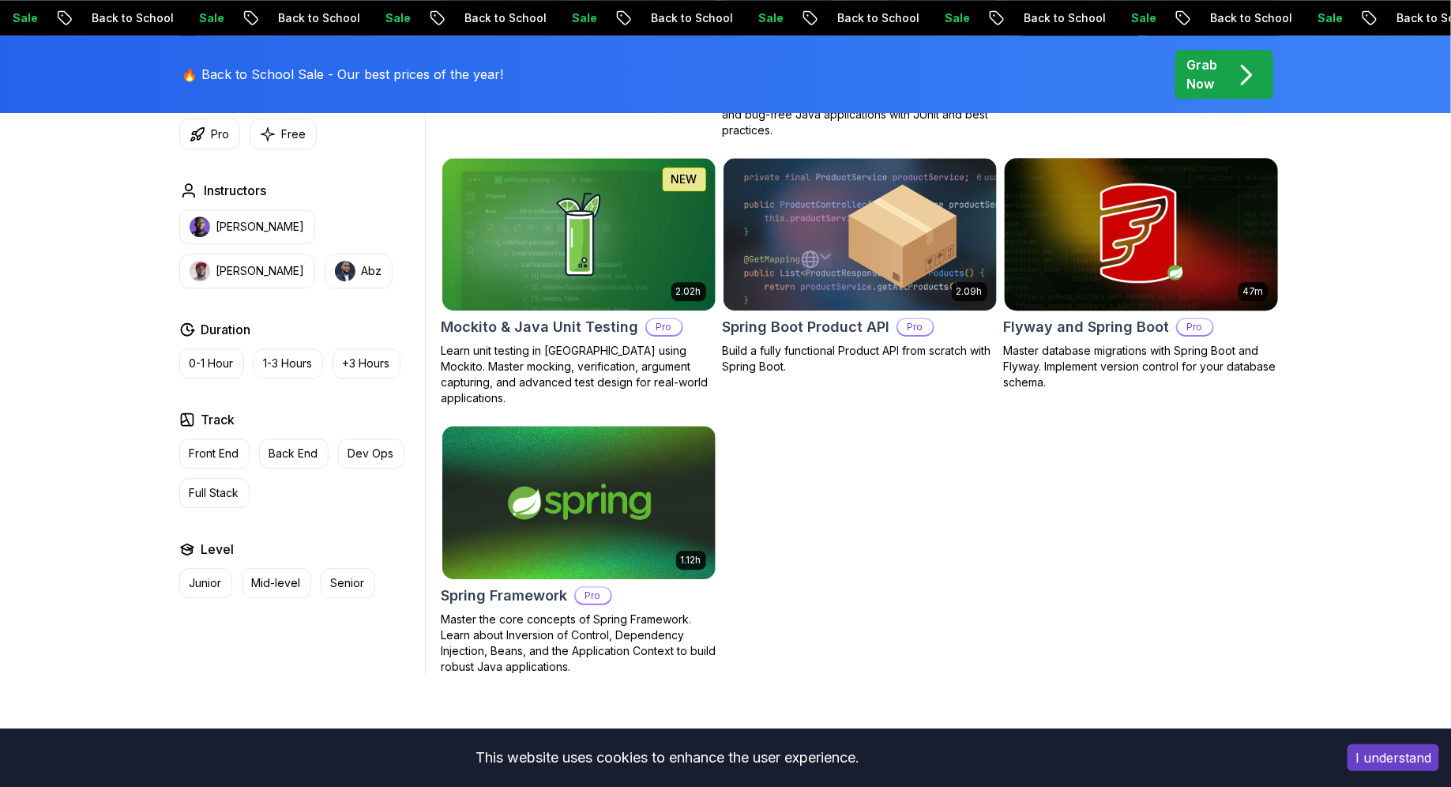
click at [1100, 334] on h2 "Flyway and Spring Boot" at bounding box center [1087, 327] width 166 height 22
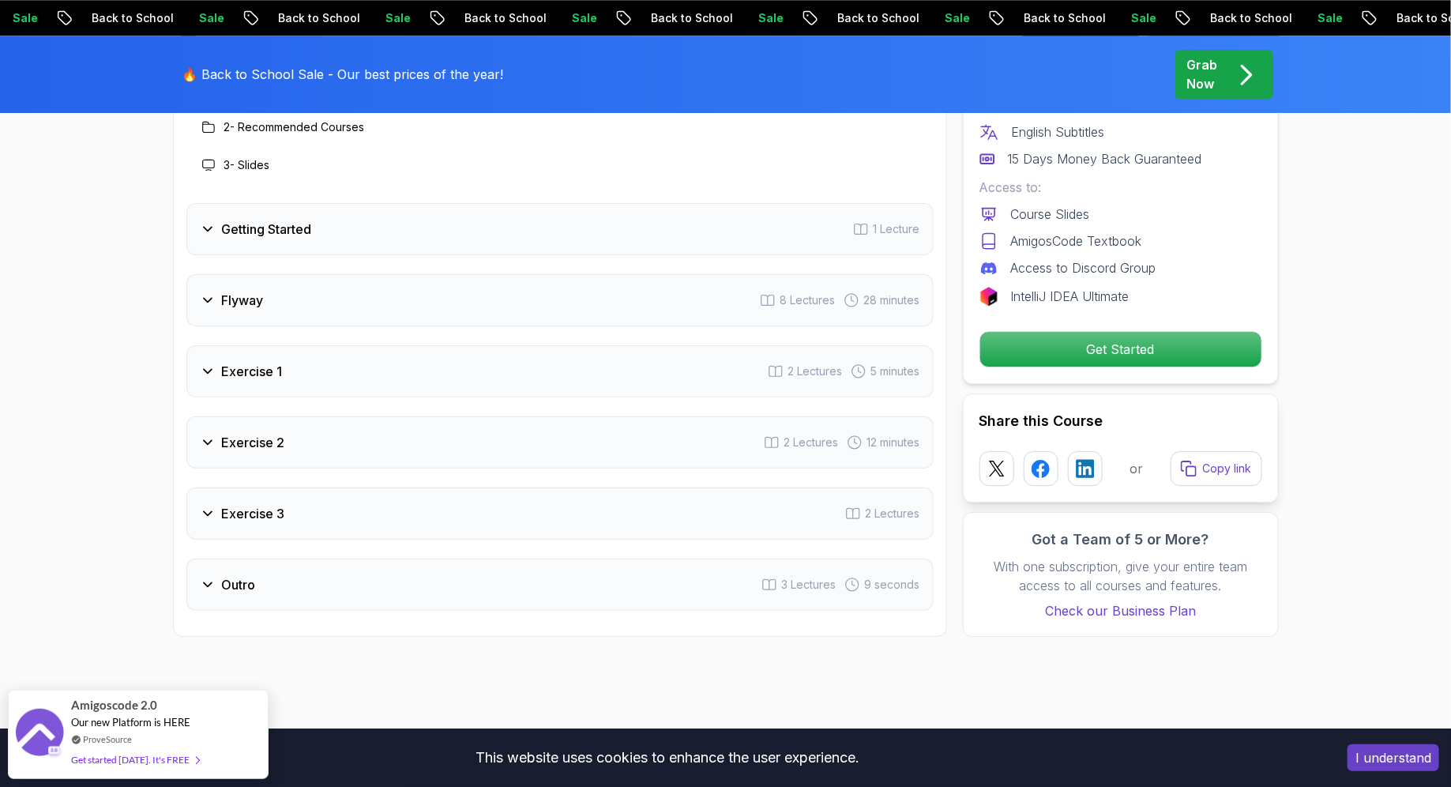
scroll to position [2114, 0]
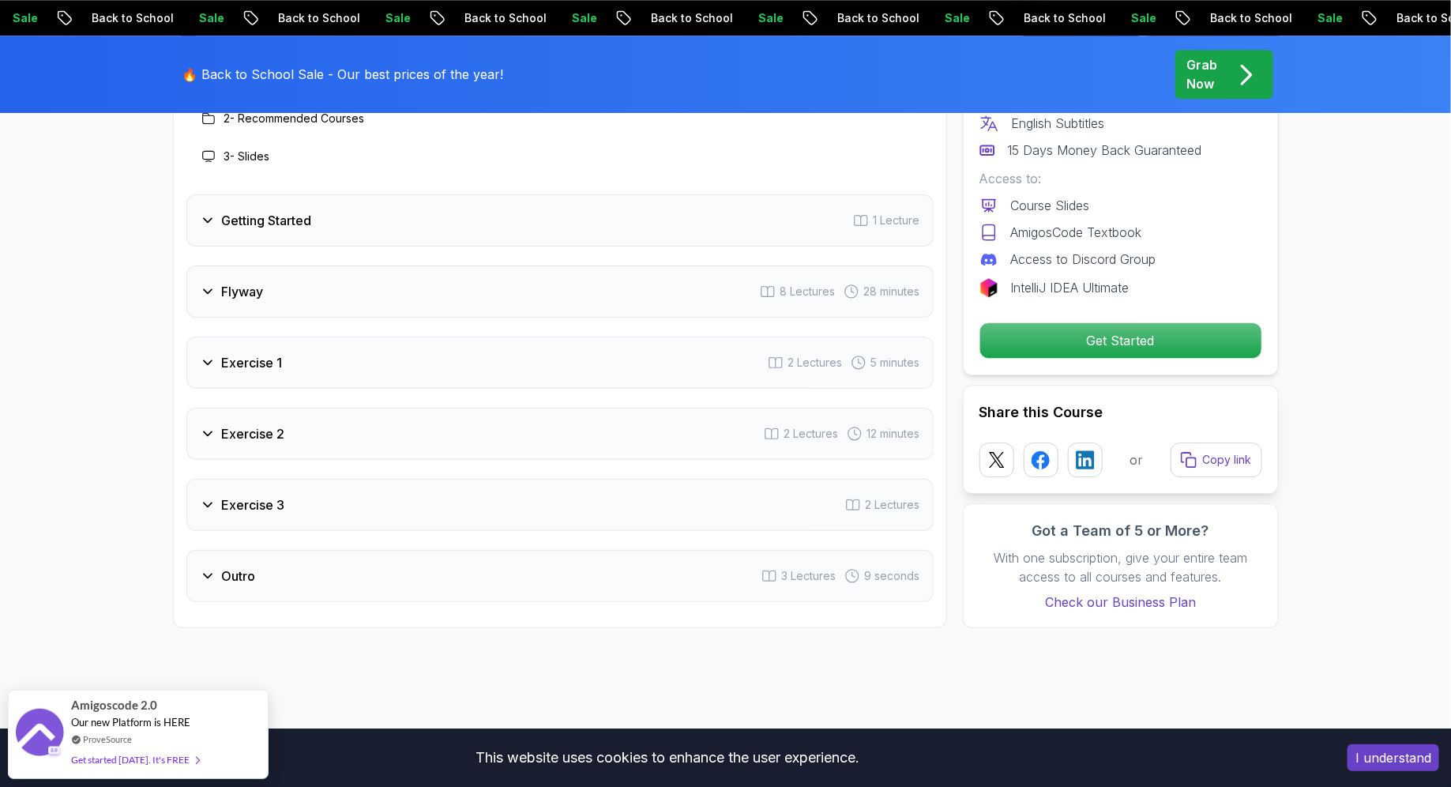
click at [217, 290] on div "Flyway" at bounding box center [232, 291] width 64 height 19
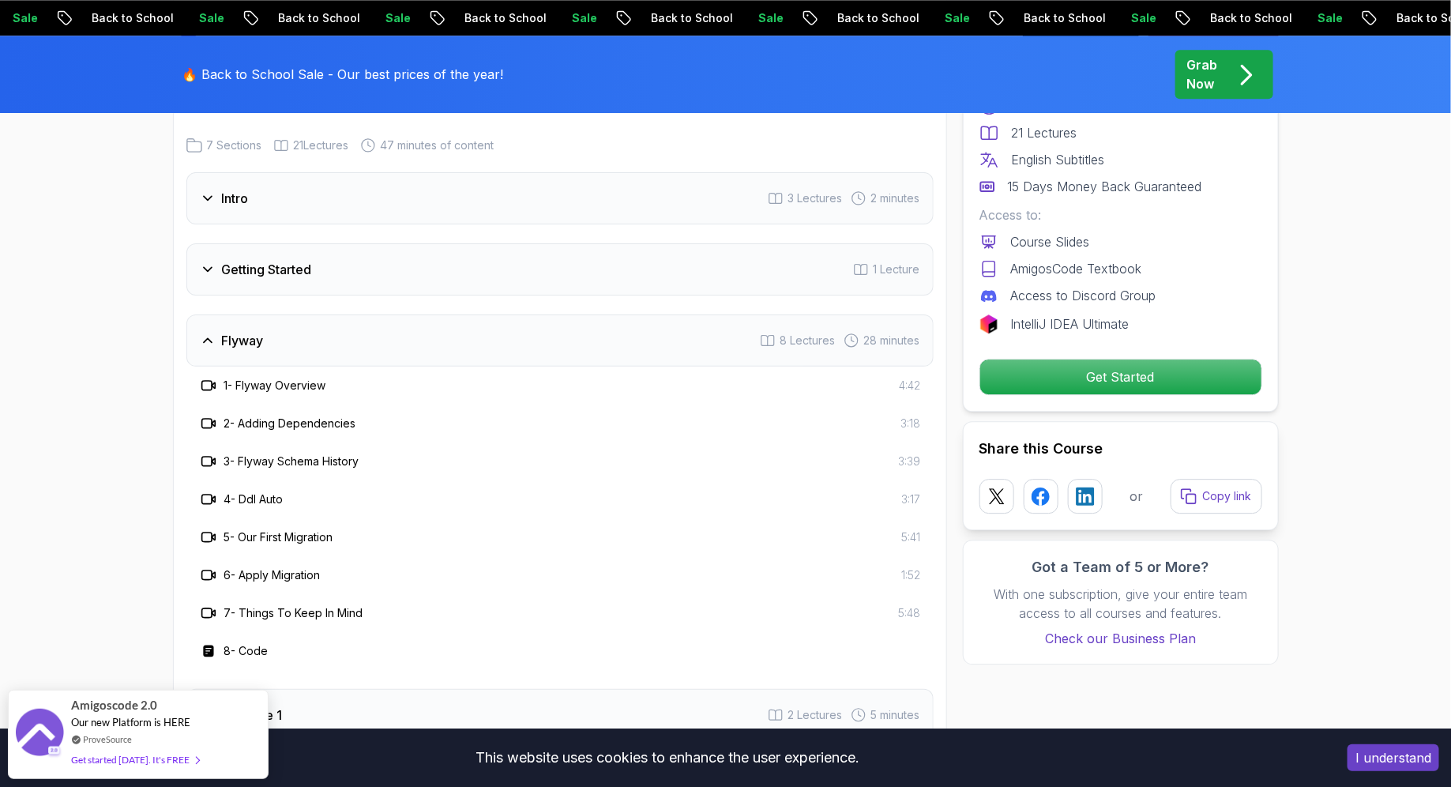
scroll to position [1944, 0]
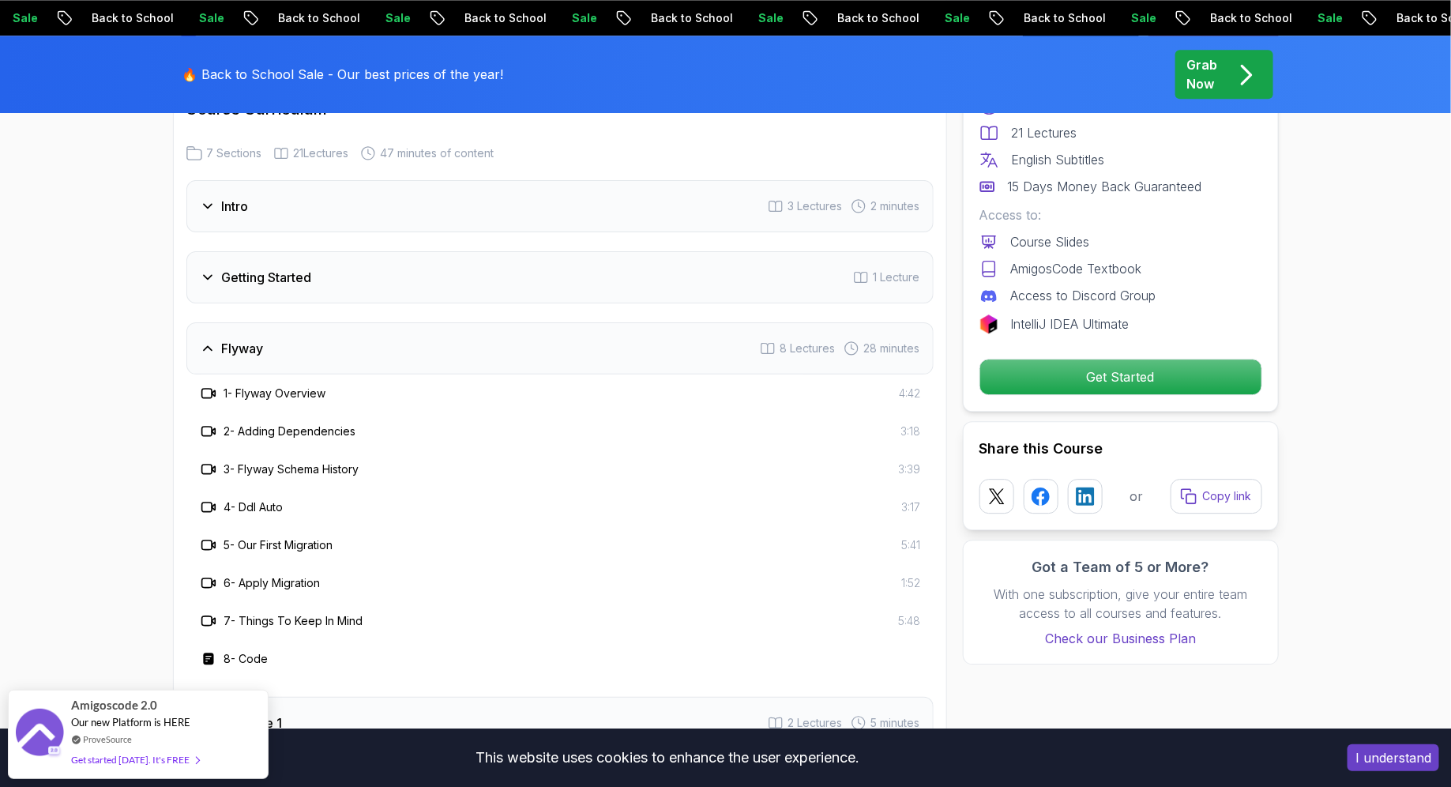
click at [337, 266] on div "Getting Started 1 Lecture" at bounding box center [559, 277] width 747 height 52
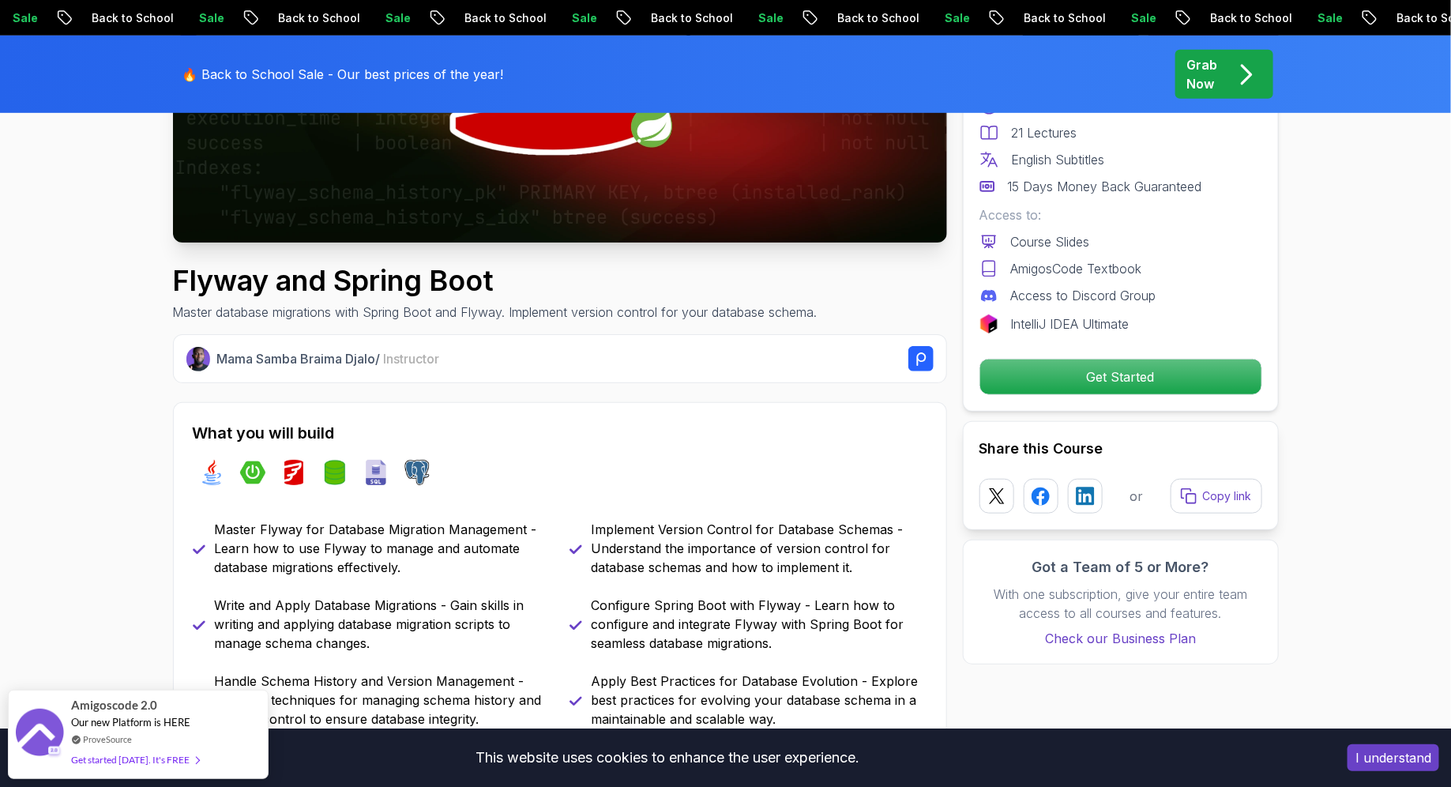
scroll to position [0, 0]
